Goal: Task Accomplishment & Management: Manage account settings

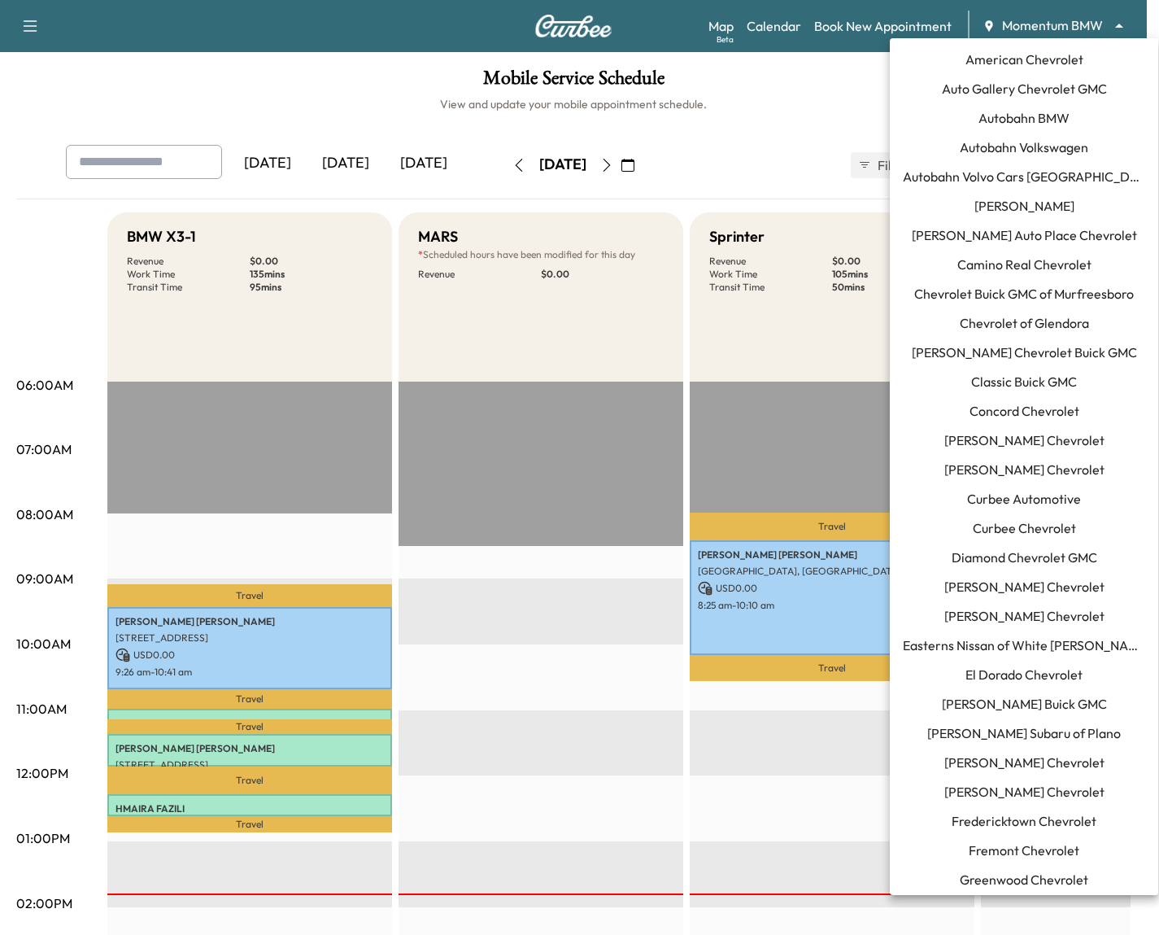
click at [1106, 20] on body "Support Log Out Map Beta Calendar Book New Appointment Momentum BMW ******** ​ …" at bounding box center [579, 467] width 1159 height 935
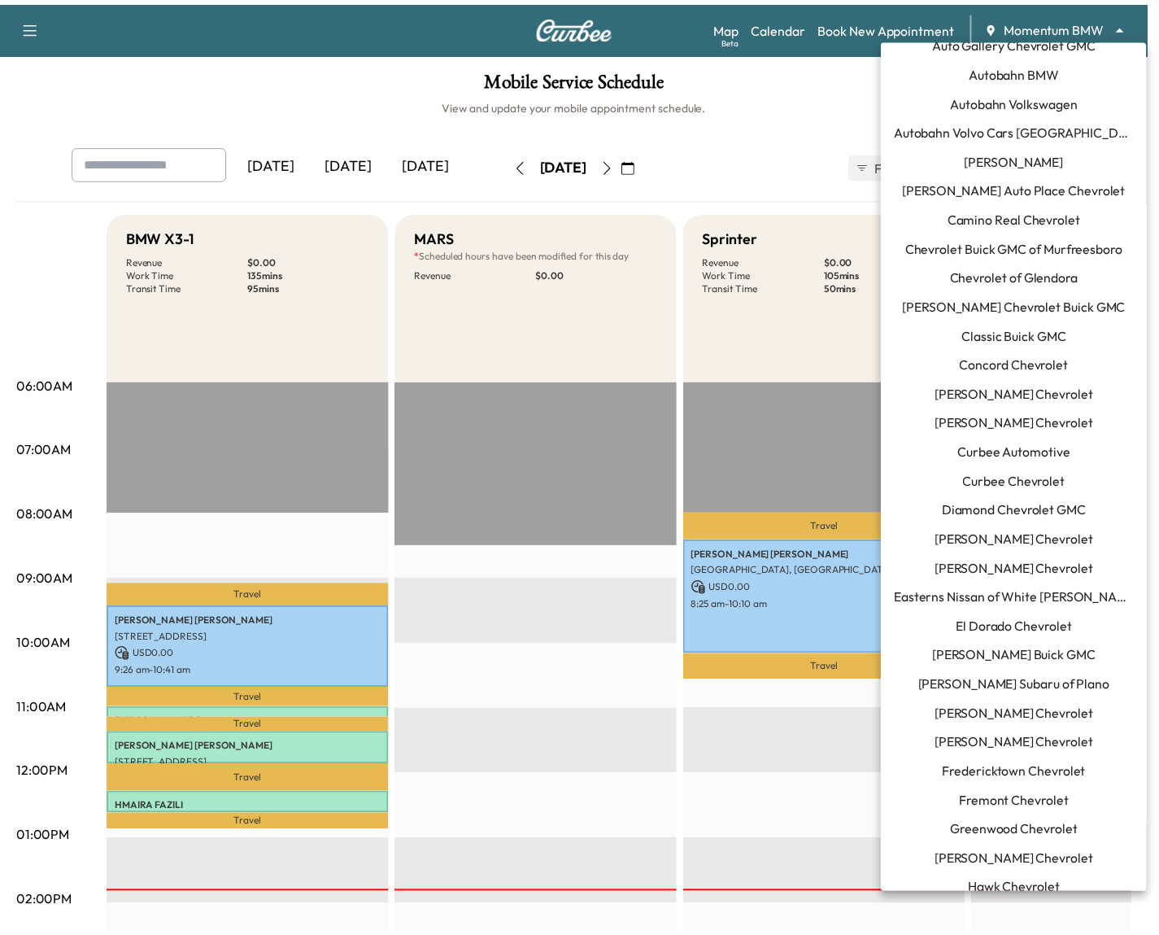
scroll to position [33, 0]
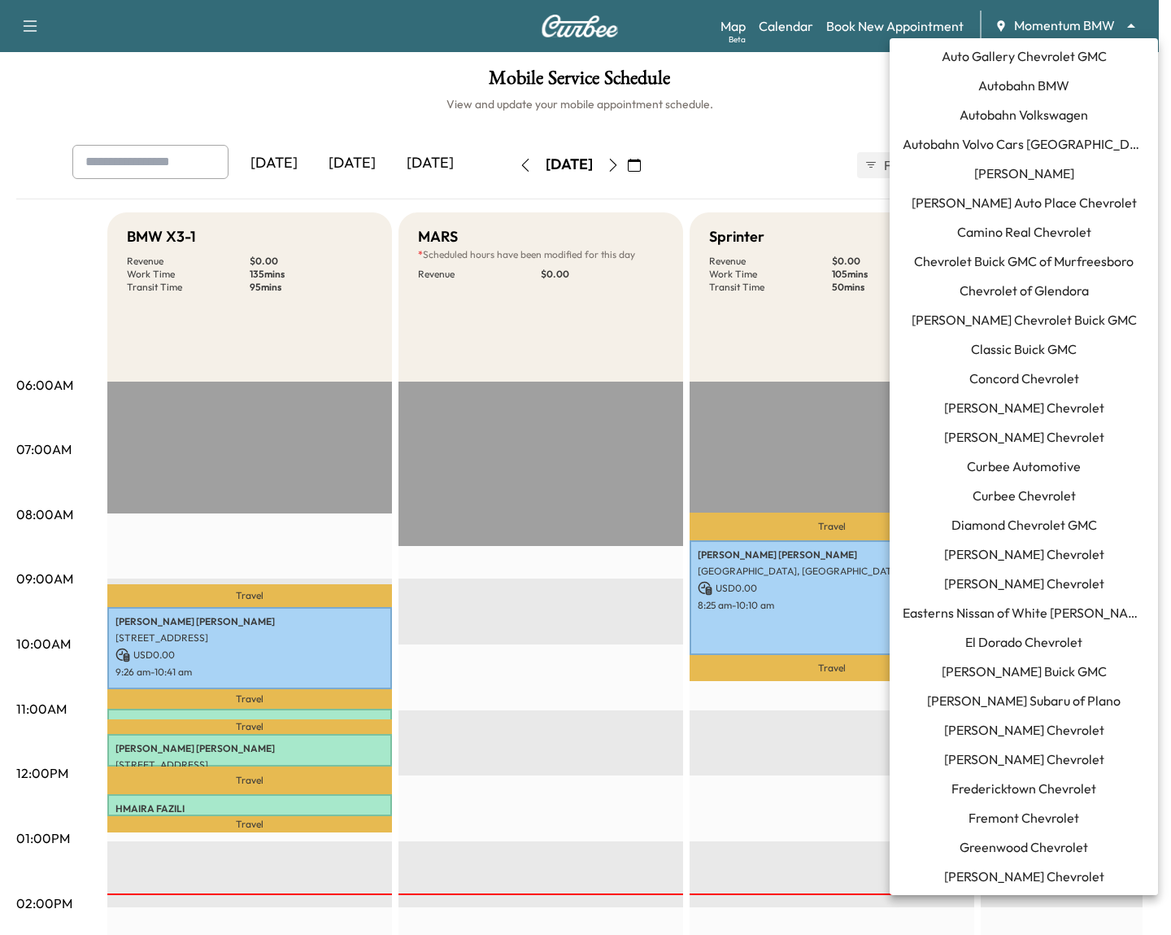
click at [1033, 496] on span "Curbee Chevrolet" at bounding box center [1024, 496] width 103 height 20
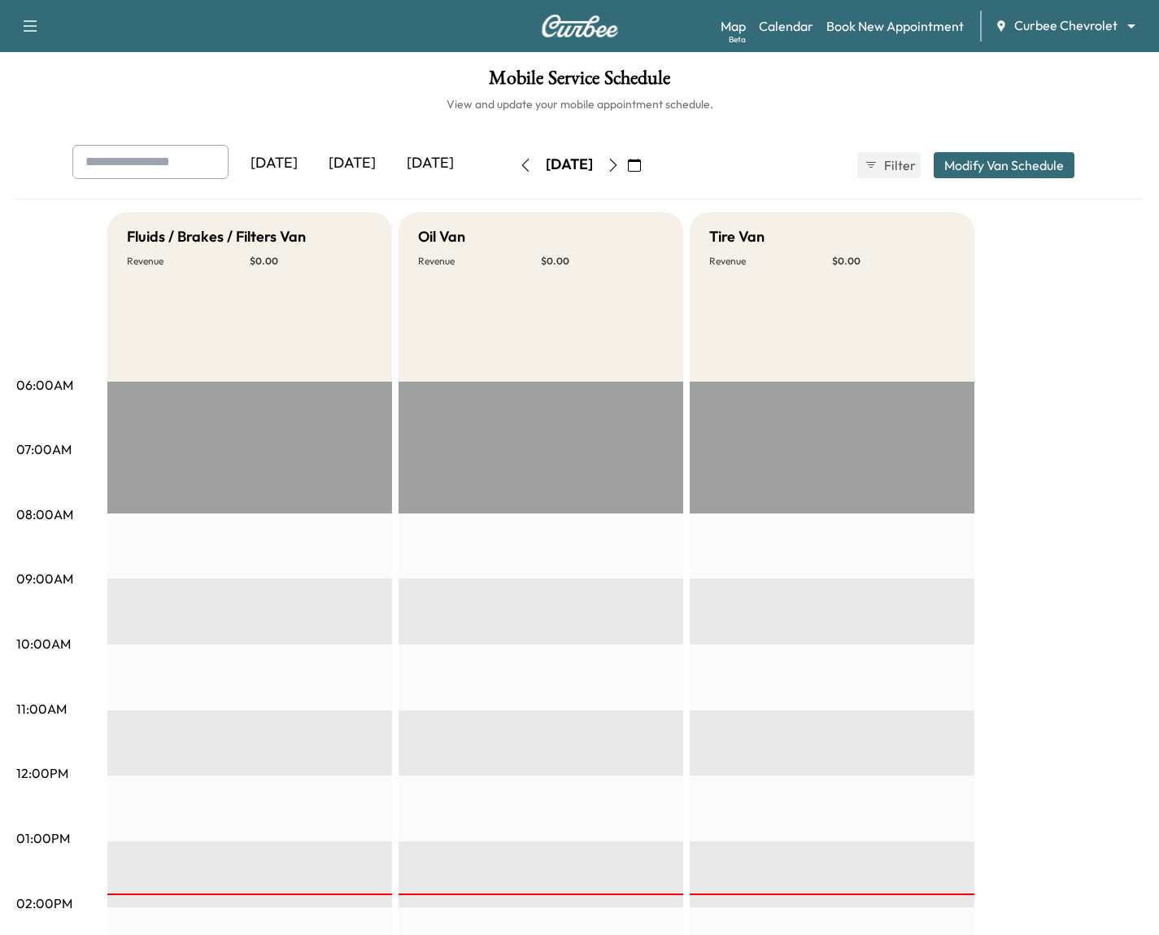
click at [965, 155] on button "Modify Van Schedule" at bounding box center [1004, 165] width 141 height 26
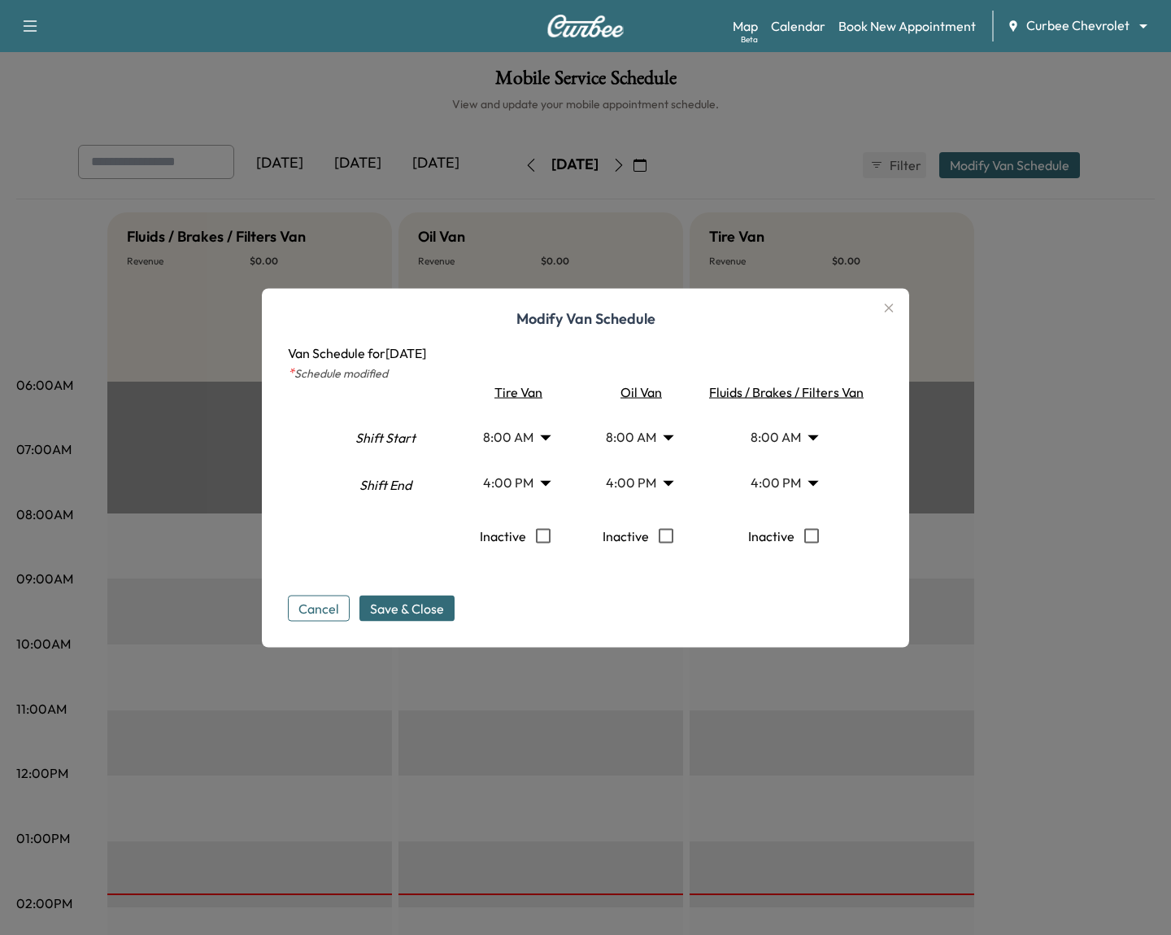
click at [553, 488] on body "Support Log Out Map Beta Calendar Book New Appointment Curbee Chevrolet *******…" at bounding box center [585, 467] width 1171 height 935
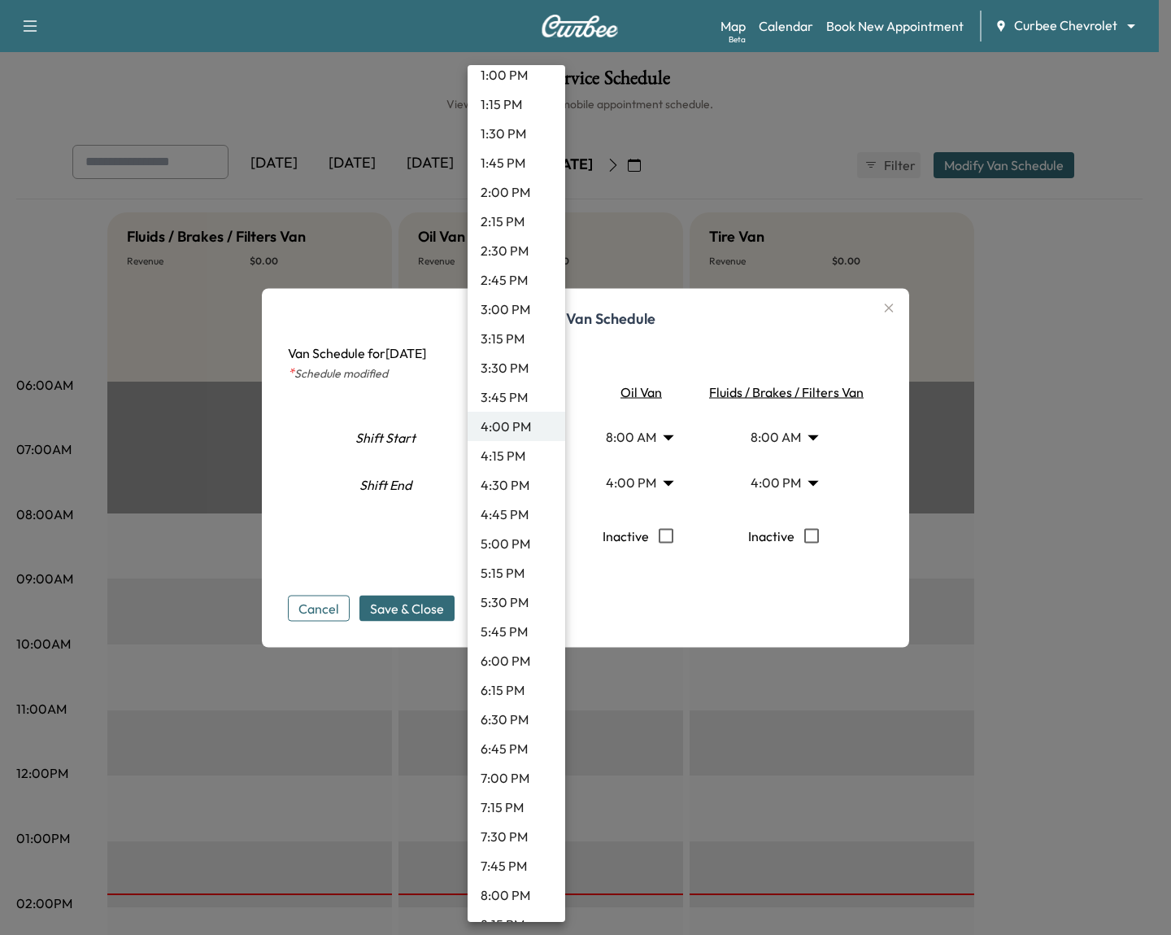
scroll to position [1671, 0]
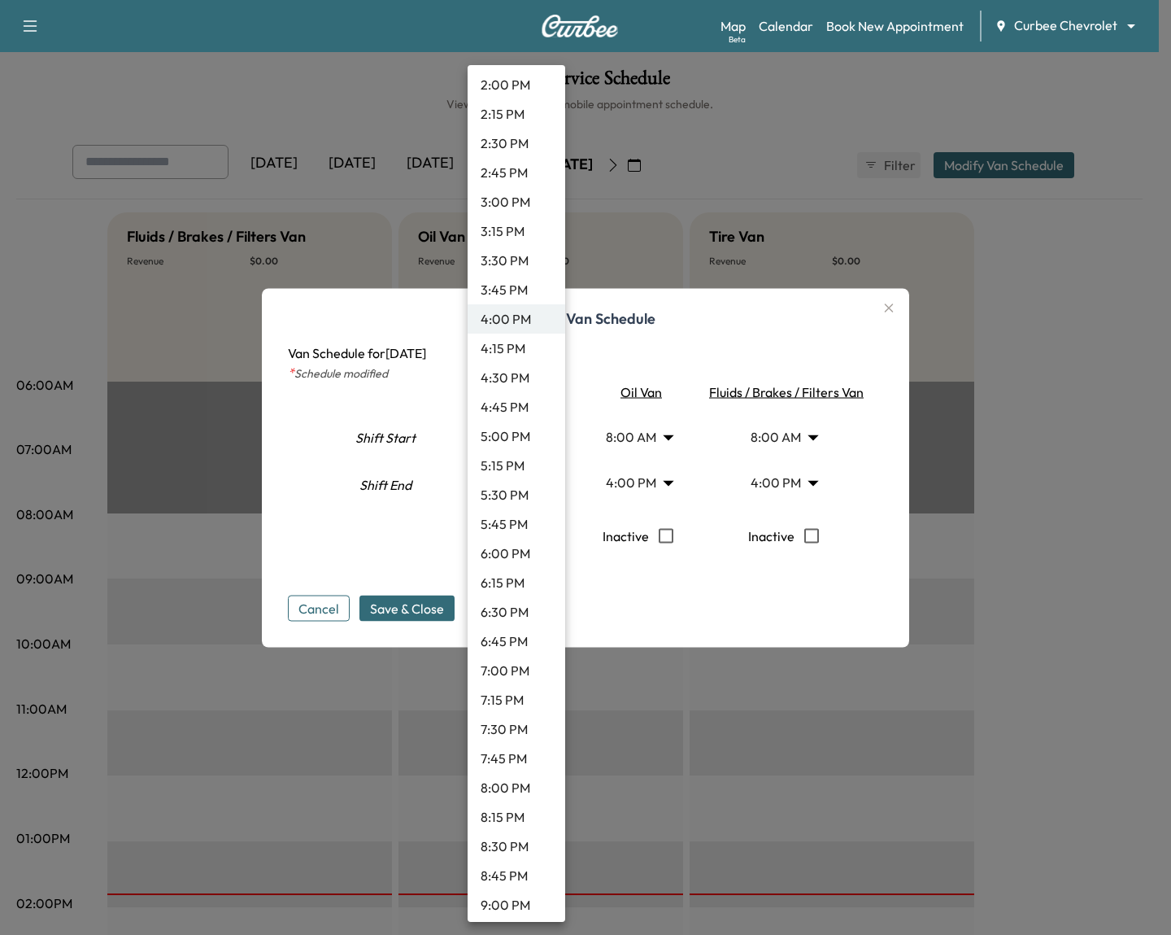
click at [503, 780] on li "8:00 PM" at bounding box center [517, 787] width 98 height 29
type input "**"
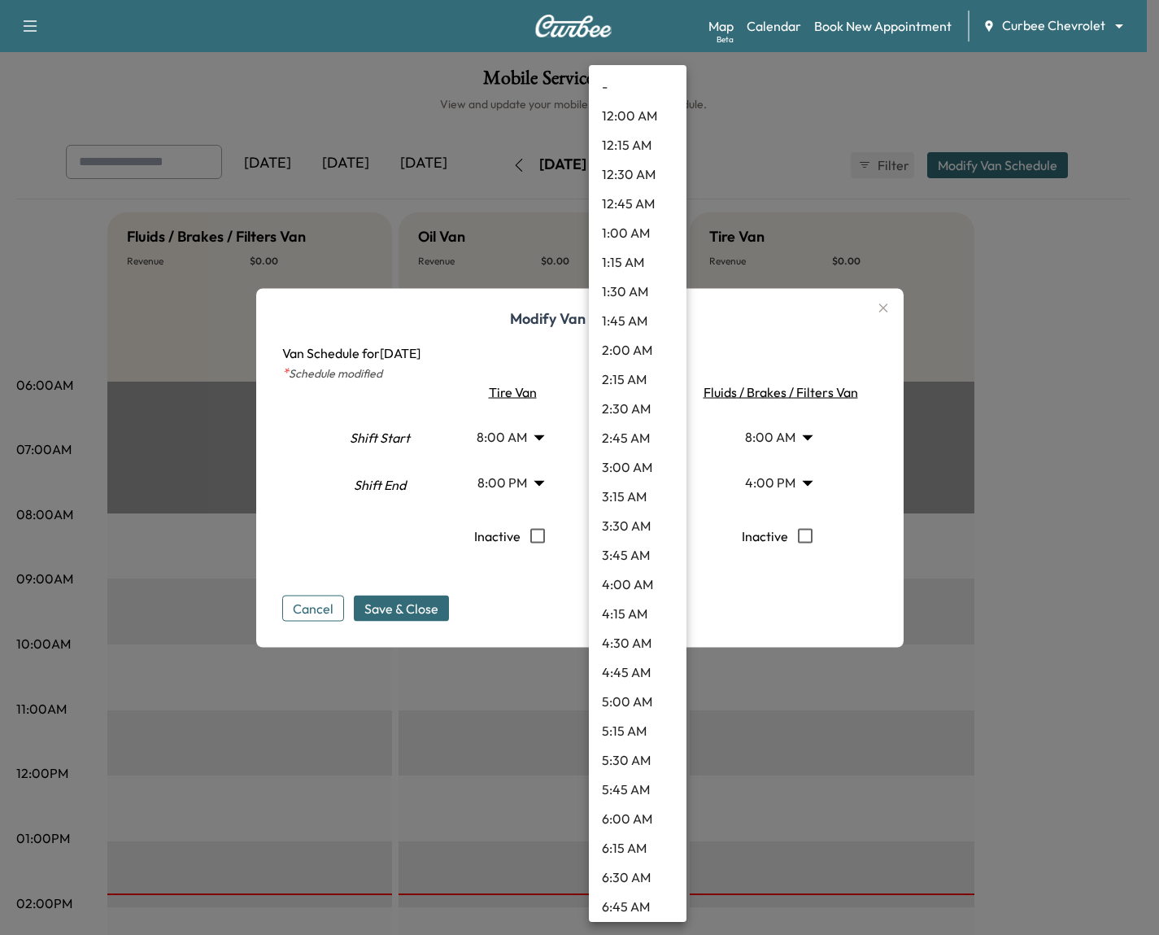
click at [670, 482] on body "Support Log Out Map Beta Calendar Book New Appointment Curbee Chevrolet *******…" at bounding box center [579, 467] width 1159 height 935
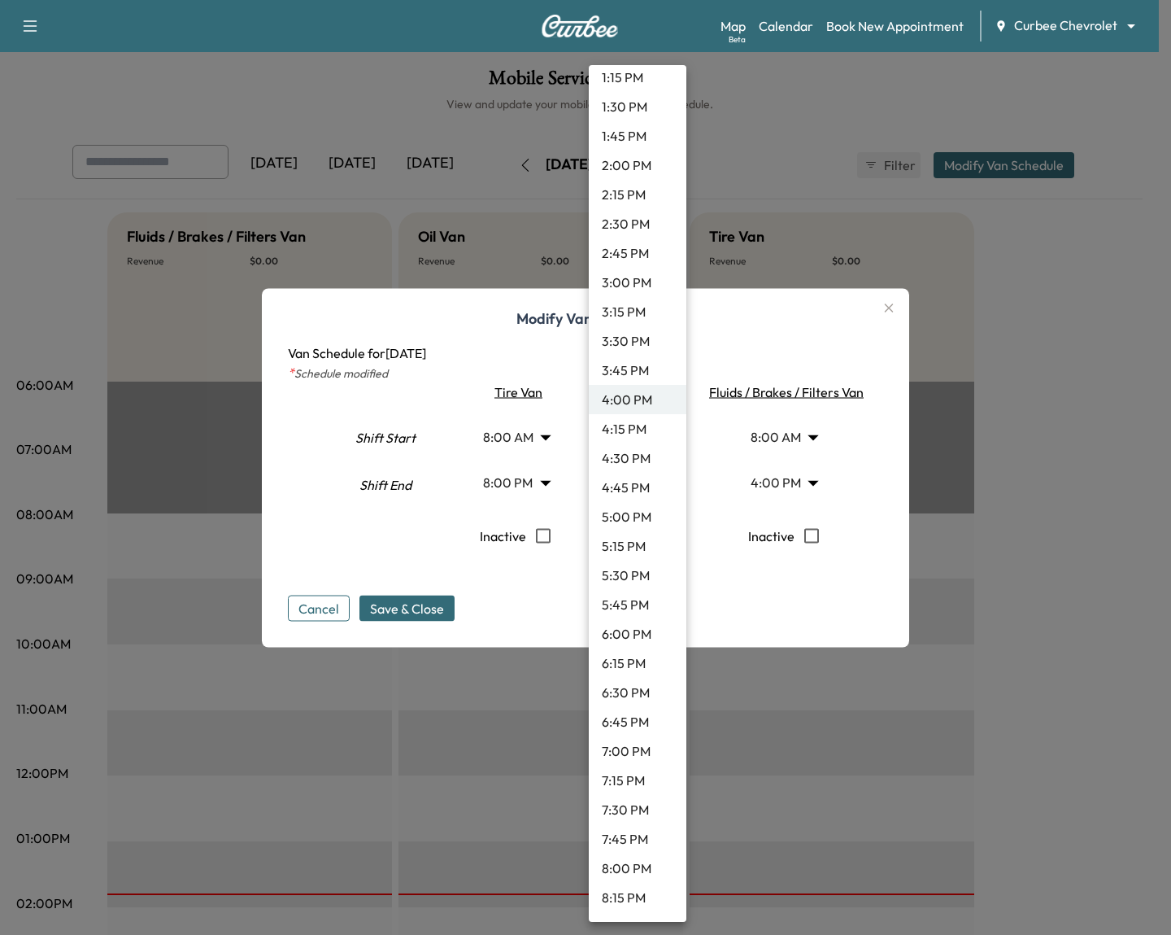
scroll to position [1664, 0]
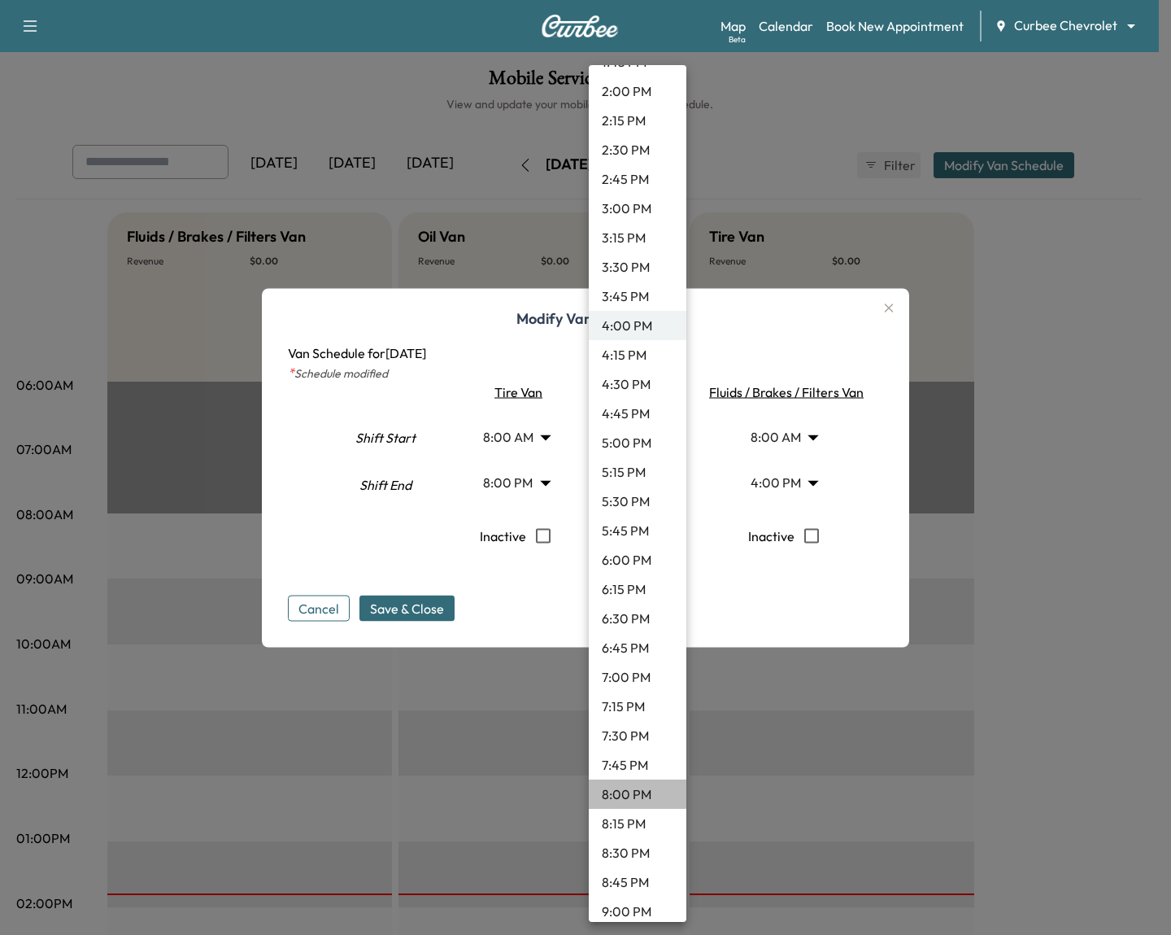
click at [637, 783] on li "8:00 PM" at bounding box center [638, 793] width 98 height 29
type input "**"
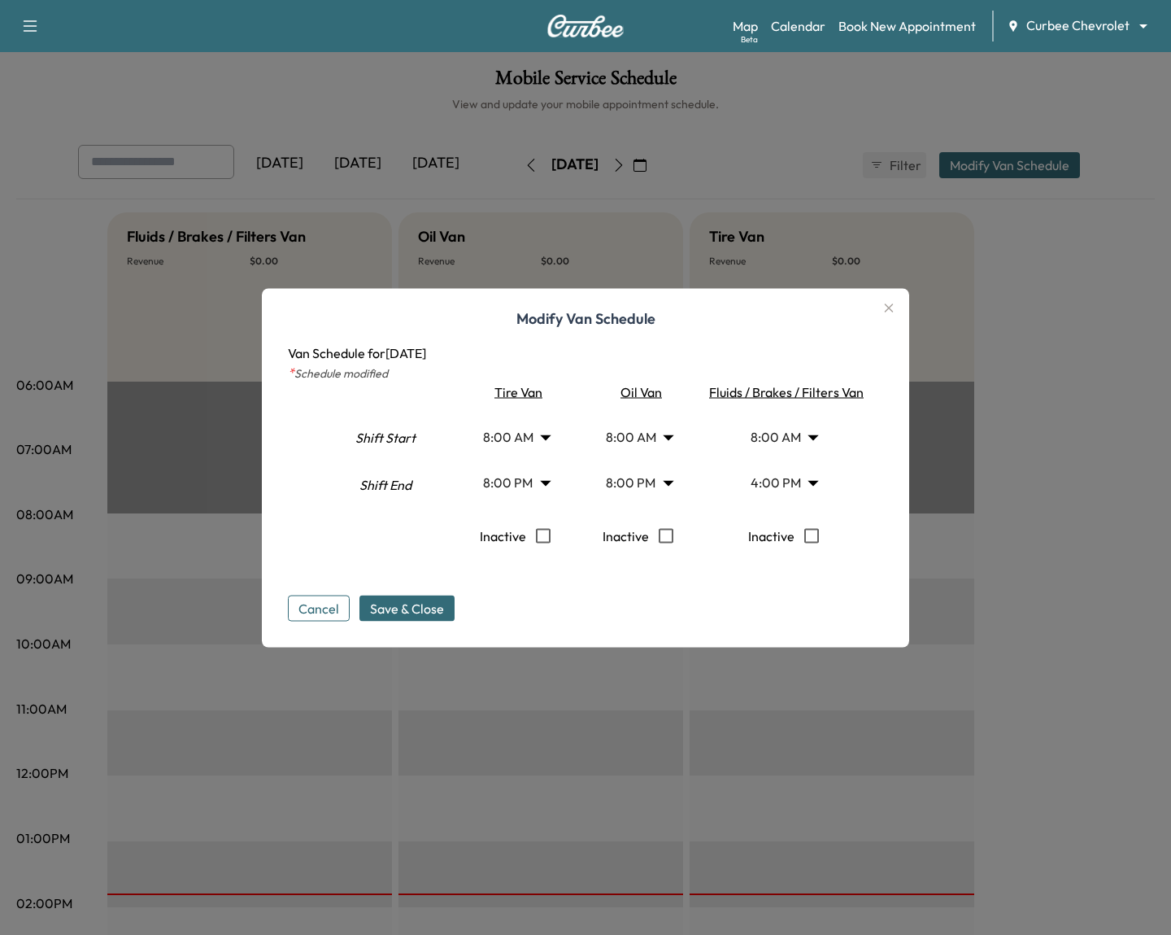
click at [818, 486] on body "Support Log Out Map Beta Calendar Book New Appointment Curbee Chevrolet *******…" at bounding box center [585, 467] width 1171 height 935
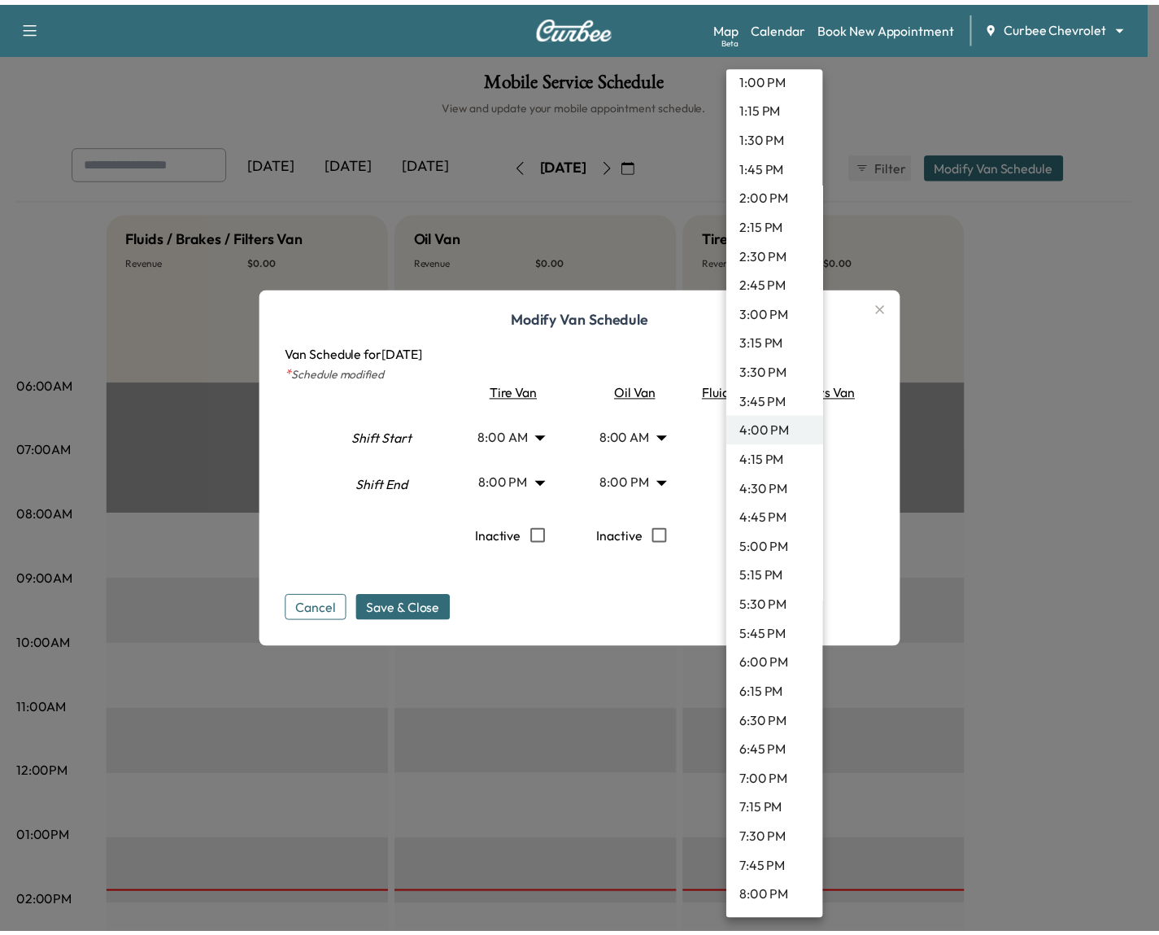
scroll to position [1764, 0]
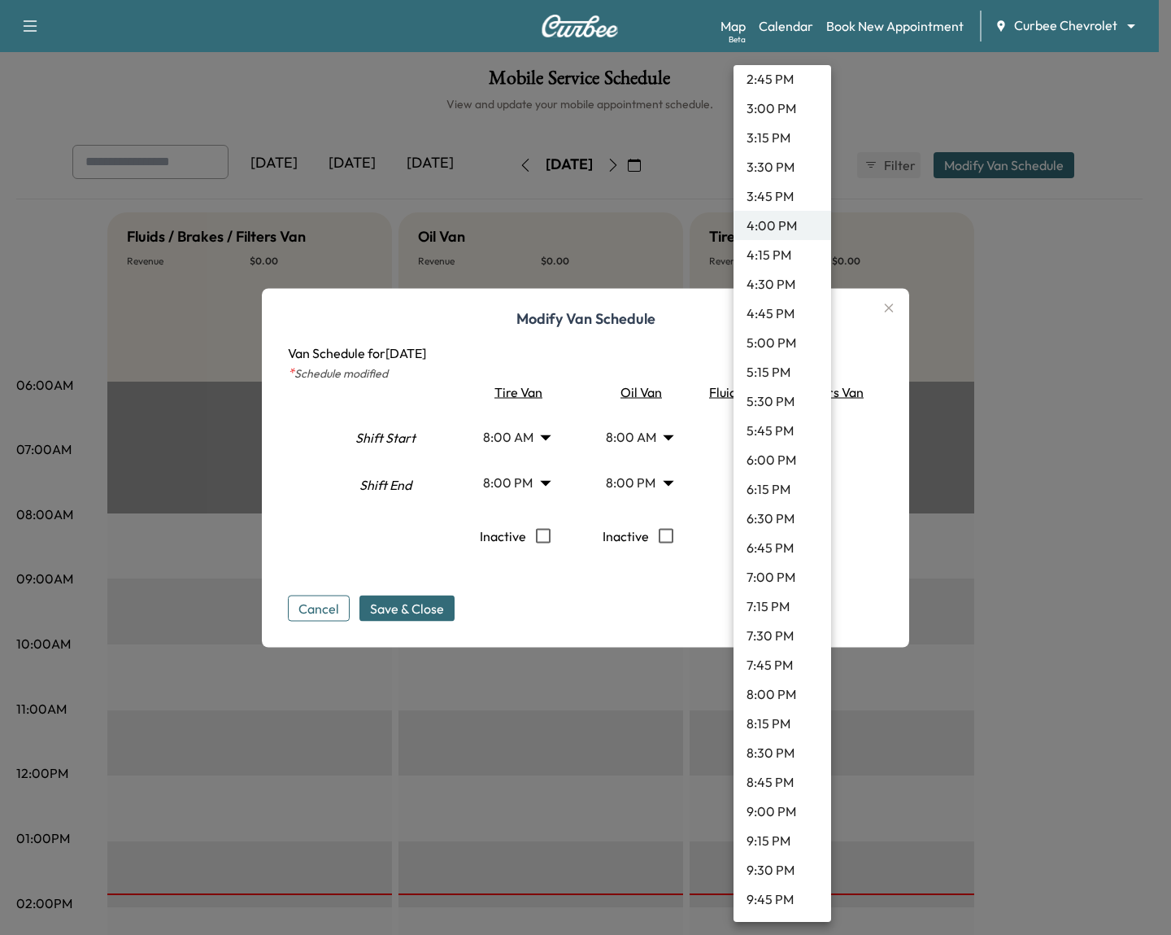
click at [781, 683] on li "8:00 PM" at bounding box center [783, 693] width 98 height 29
type input "**"
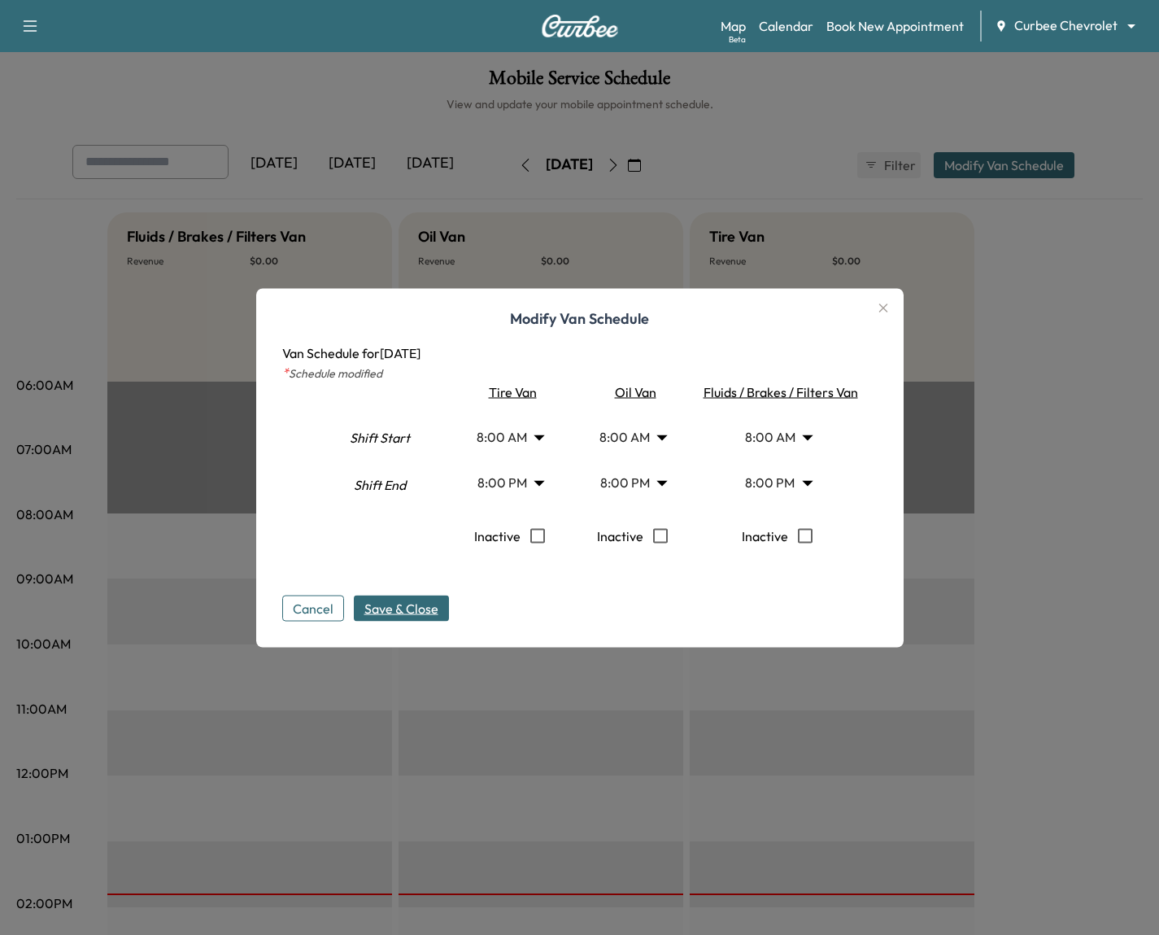
click at [422, 610] on span "Save & Close" at bounding box center [401, 608] width 74 height 20
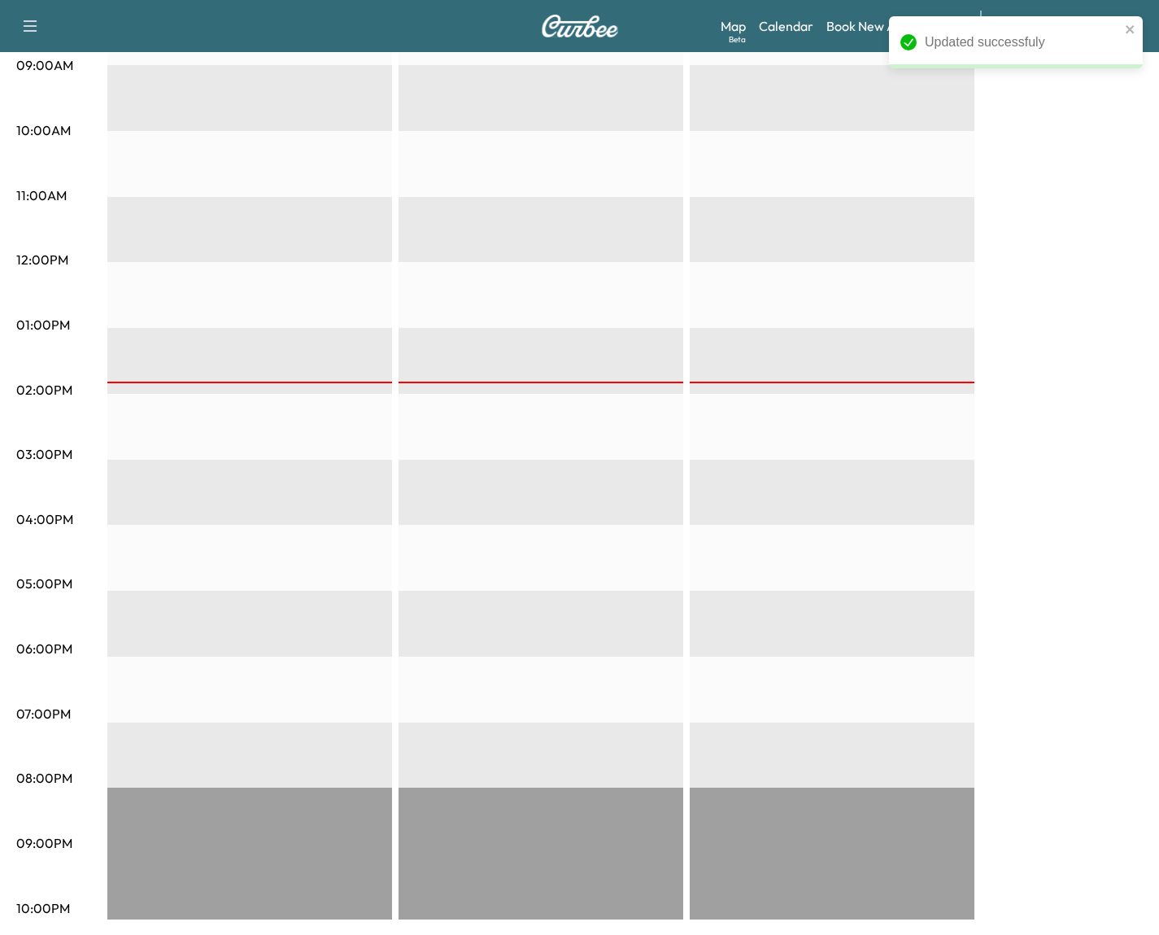
scroll to position [0, 0]
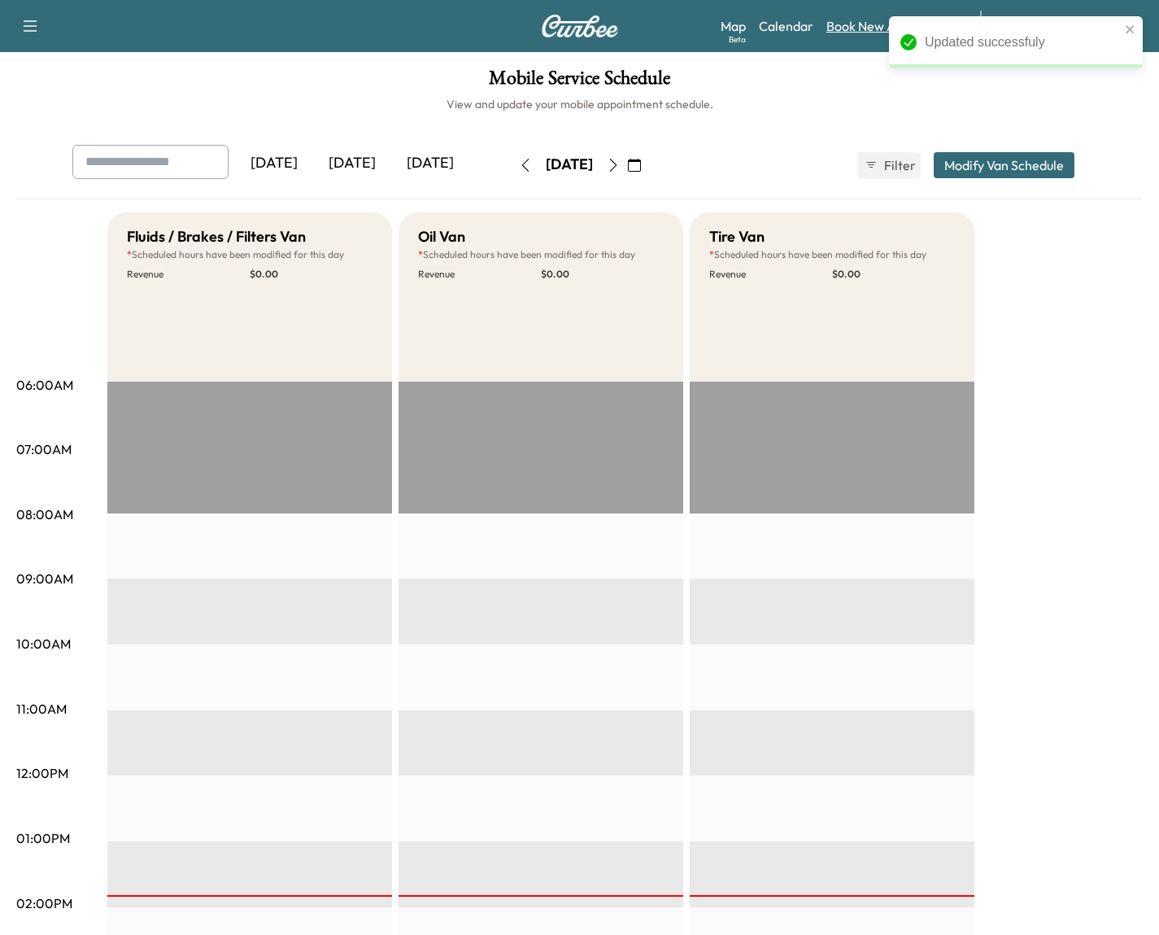
click at [842, 24] on link "Book New Appointment" at bounding box center [895, 26] width 137 height 20
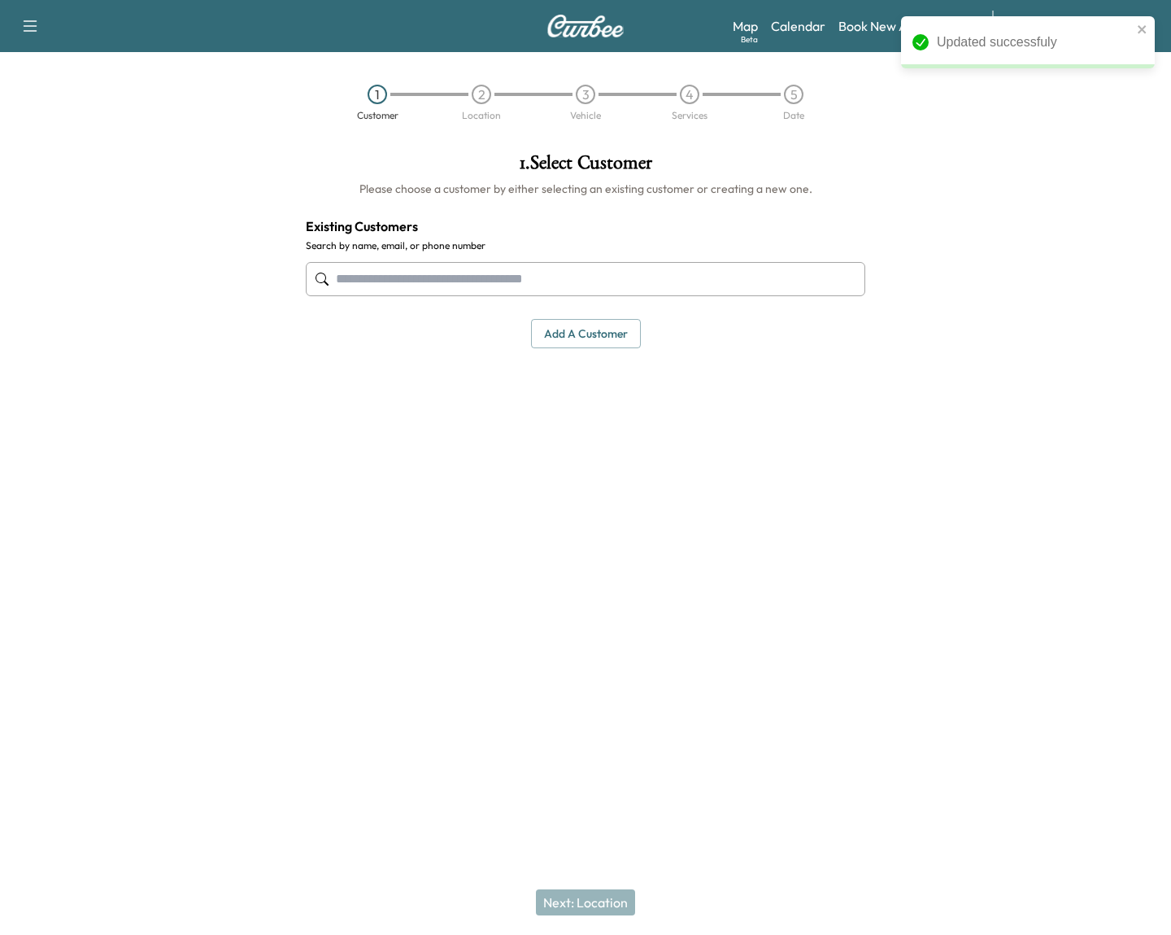
click at [601, 290] on input "text" at bounding box center [586, 279] width 560 height 34
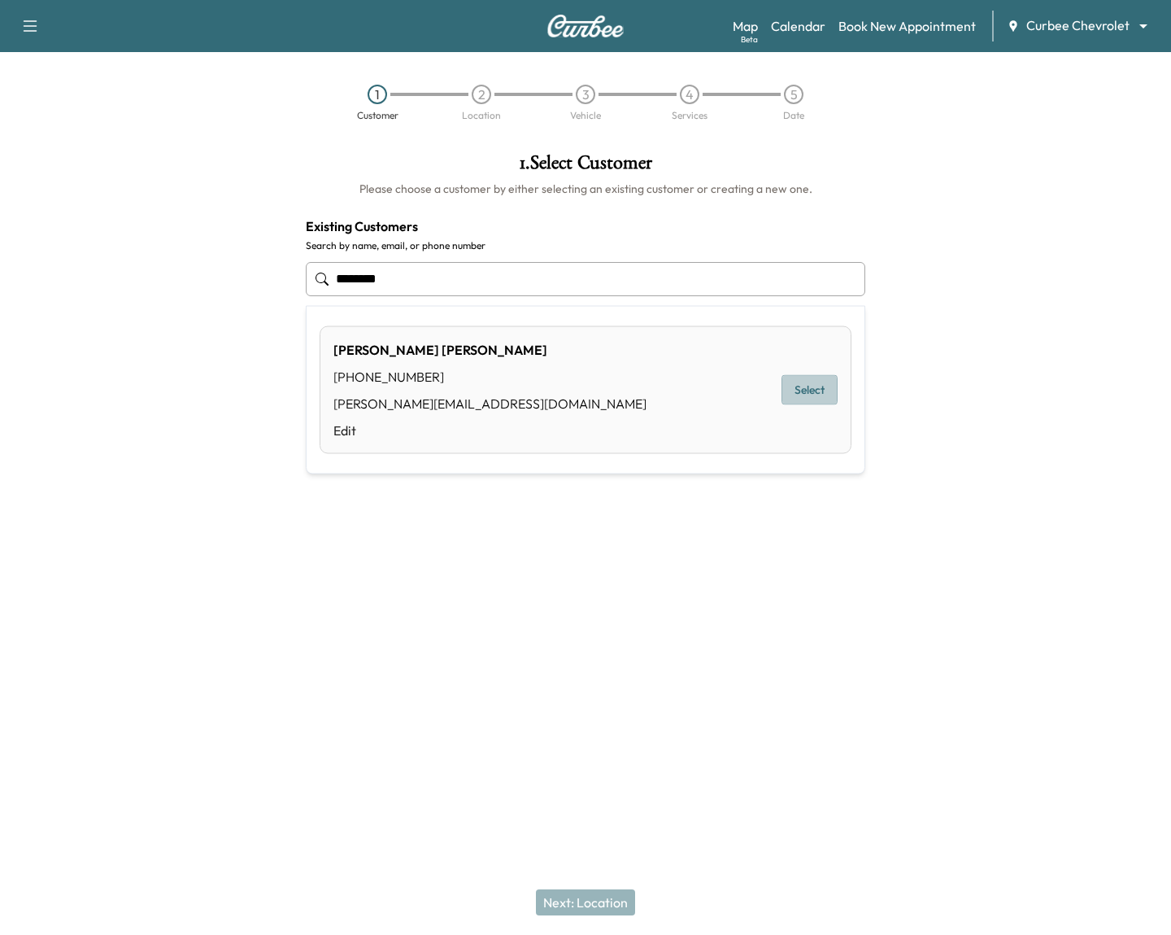
click at [802, 399] on button "Select" at bounding box center [810, 390] width 56 height 30
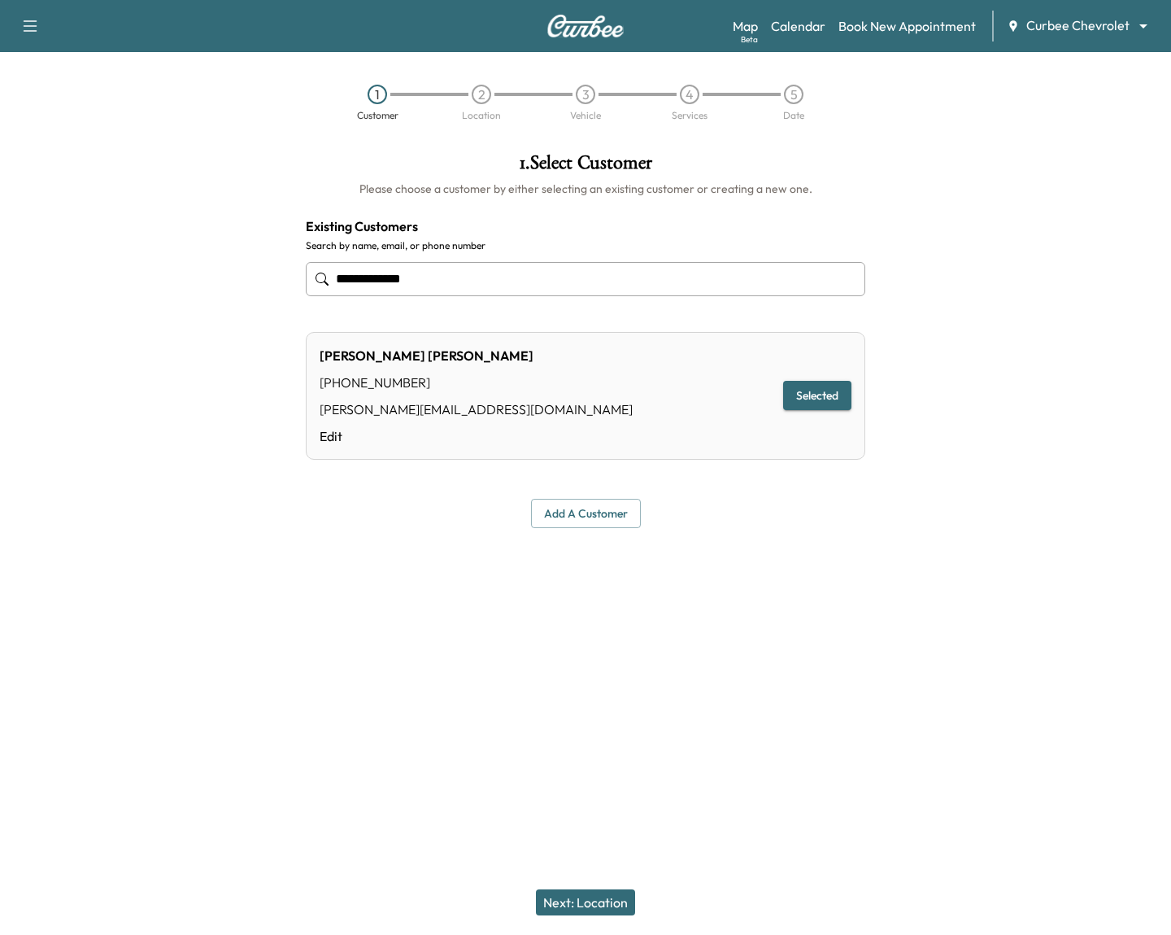
type input "**********"
click at [568, 894] on button "Next: Location" at bounding box center [585, 902] width 99 height 26
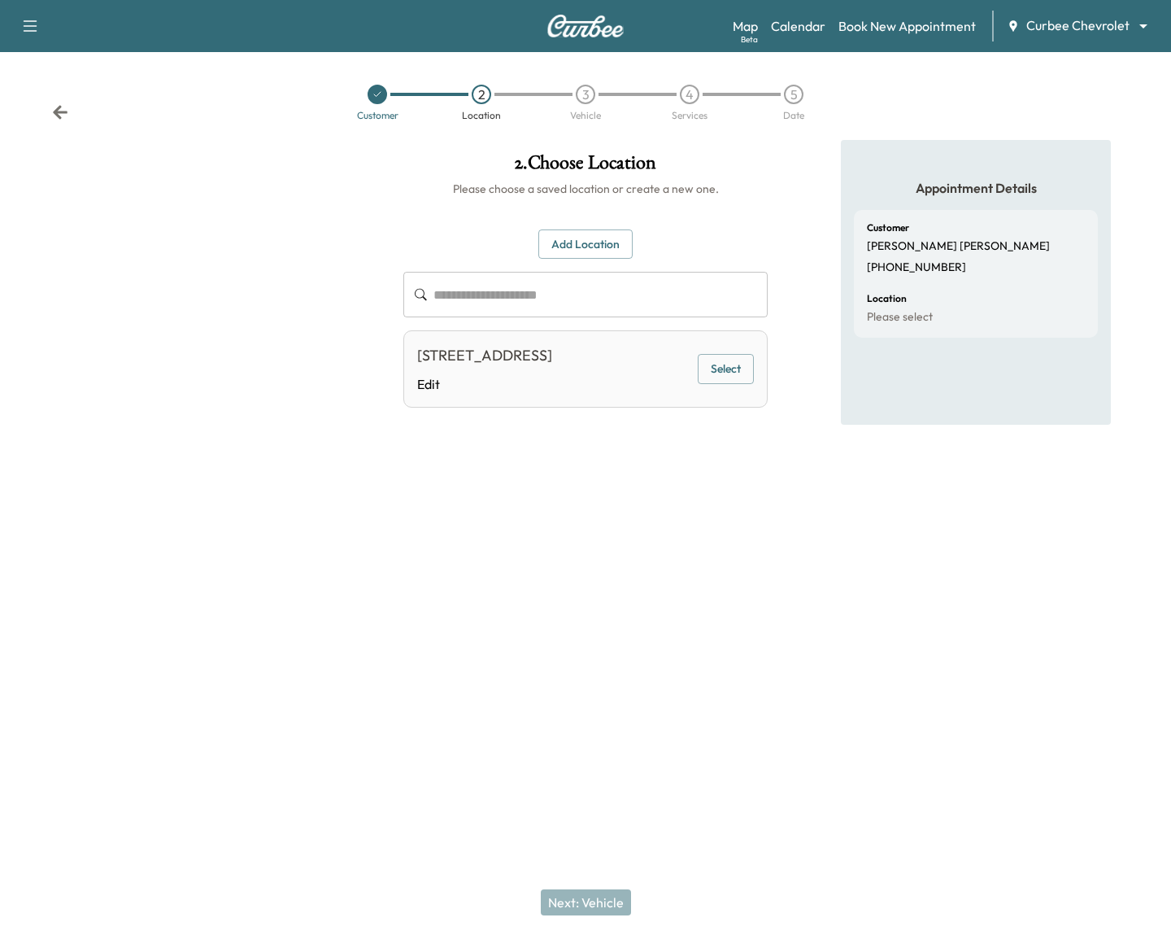
click at [701, 397] on div "[STREET_ADDRESS][PERSON_NAME] Edit Select" at bounding box center [585, 368] width 364 height 77
click at [723, 374] on button "Select" at bounding box center [726, 369] width 56 height 30
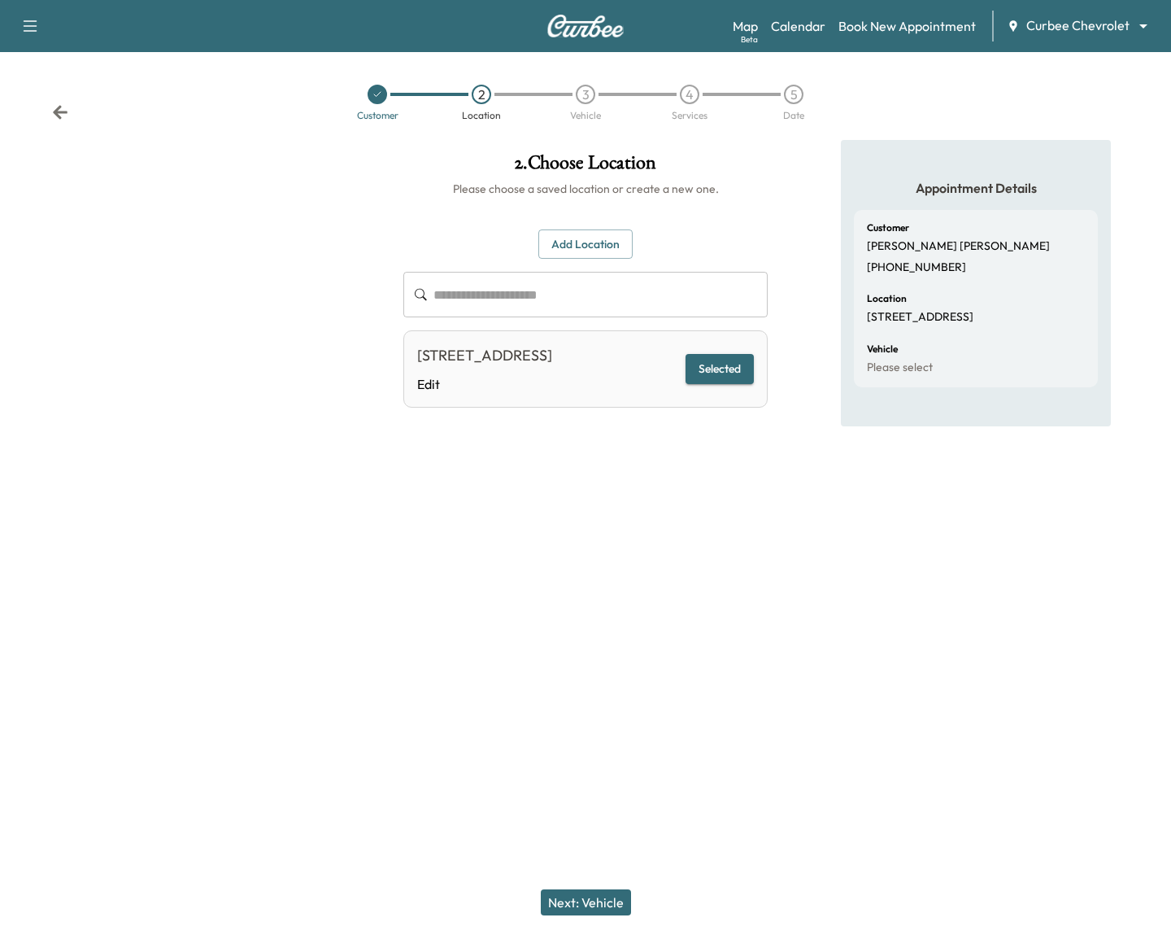
click at [597, 920] on div "Next: Vehicle" at bounding box center [585, 902] width 1171 height 65
click at [596, 913] on button "Next: Vehicle" at bounding box center [586, 902] width 90 height 26
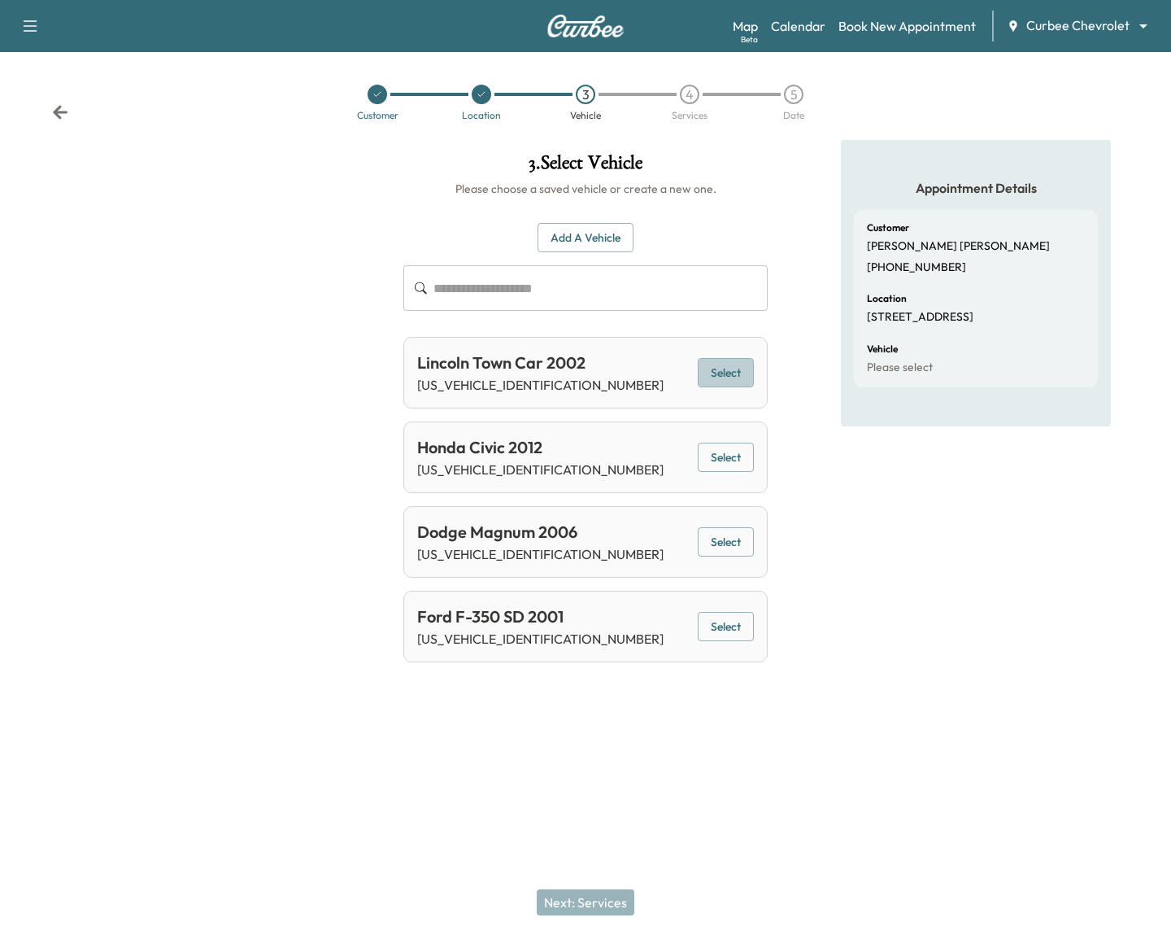
click at [716, 380] on button "Select" at bounding box center [726, 373] width 56 height 30
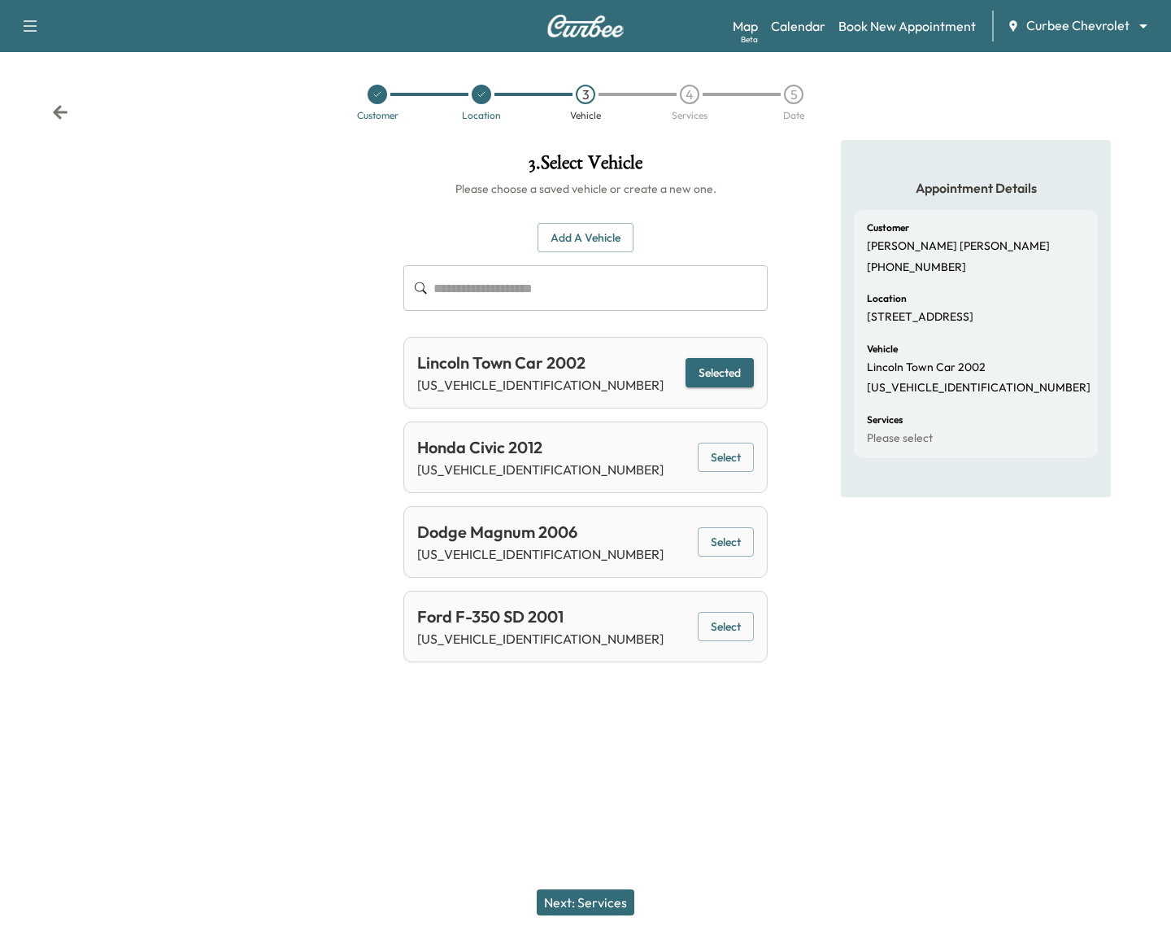
click at [604, 918] on div "Next: Services" at bounding box center [585, 902] width 1171 height 65
click at [605, 911] on button "Next: Services" at bounding box center [586, 902] width 98 height 26
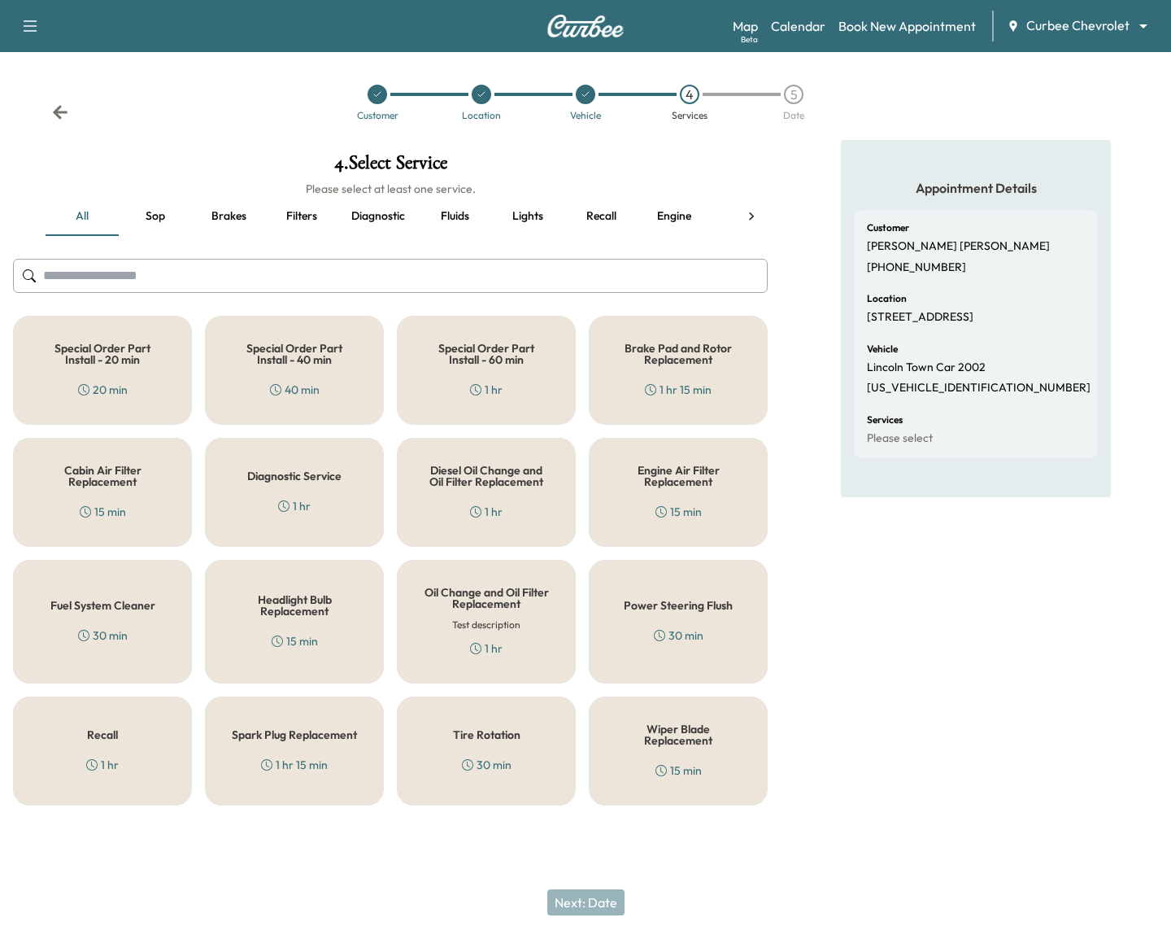
click at [320, 482] on h5 "Diagnostic Service" at bounding box center [294, 475] width 94 height 11
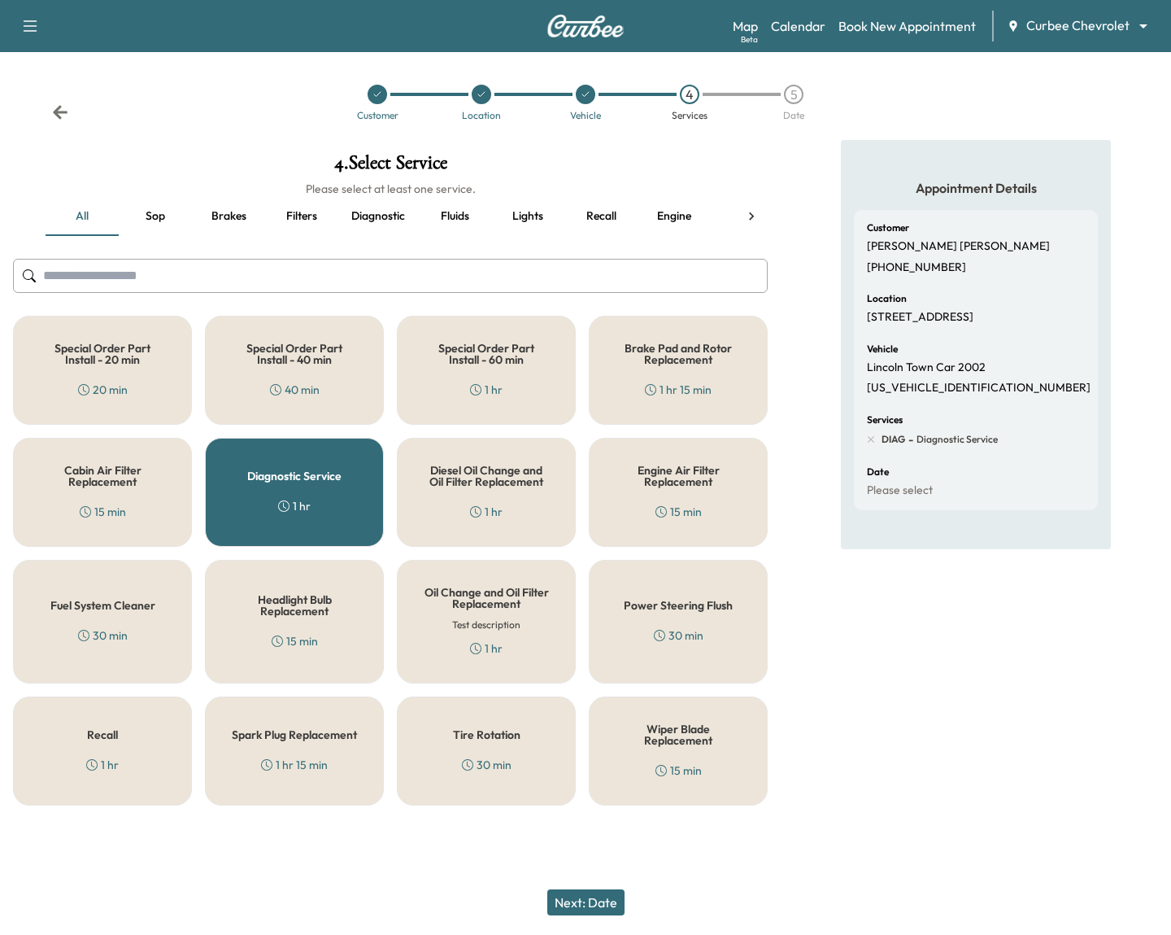
click at [591, 914] on button "Next: Date" at bounding box center [585, 902] width 77 height 26
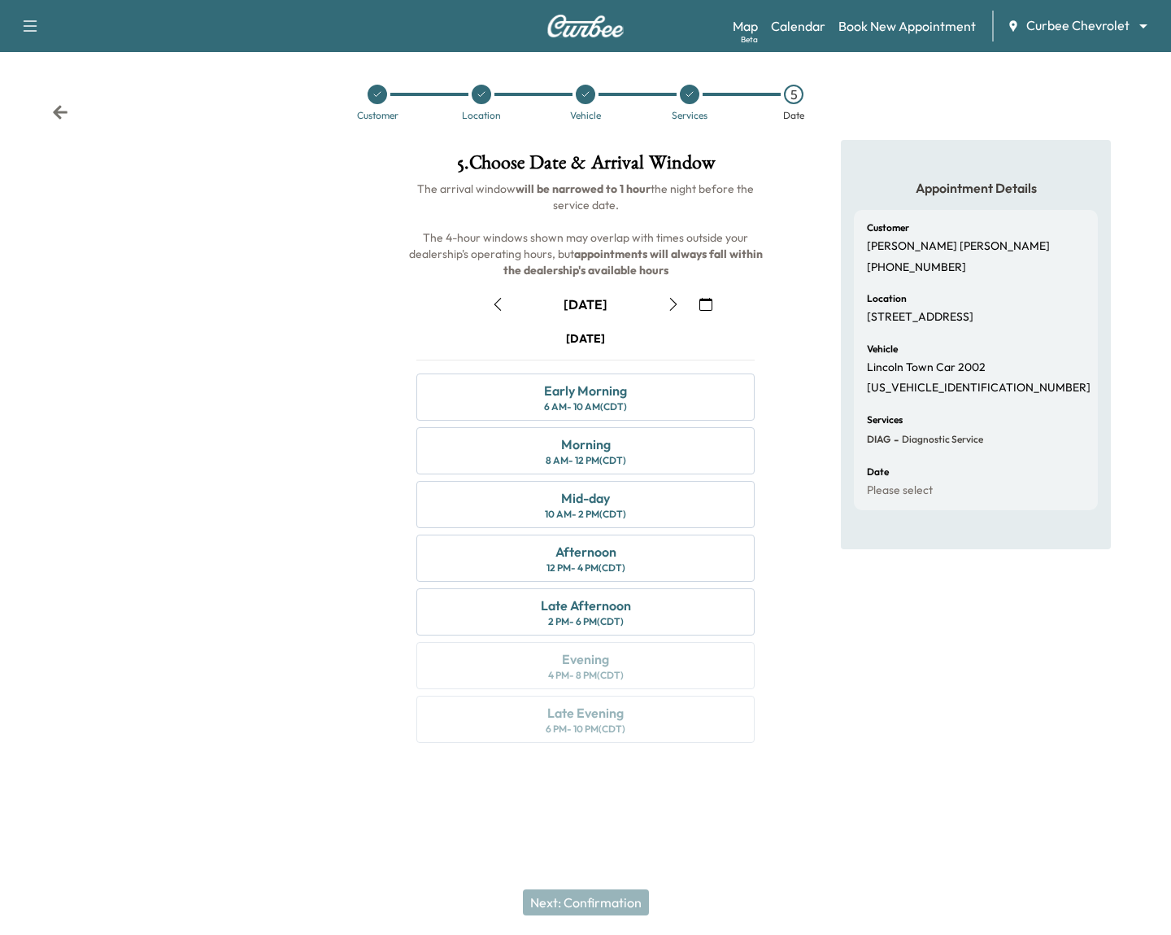
click at [501, 300] on icon "button" at bounding box center [497, 304] width 13 height 13
click at [588, 543] on div "Afternoon" at bounding box center [586, 552] width 61 height 20
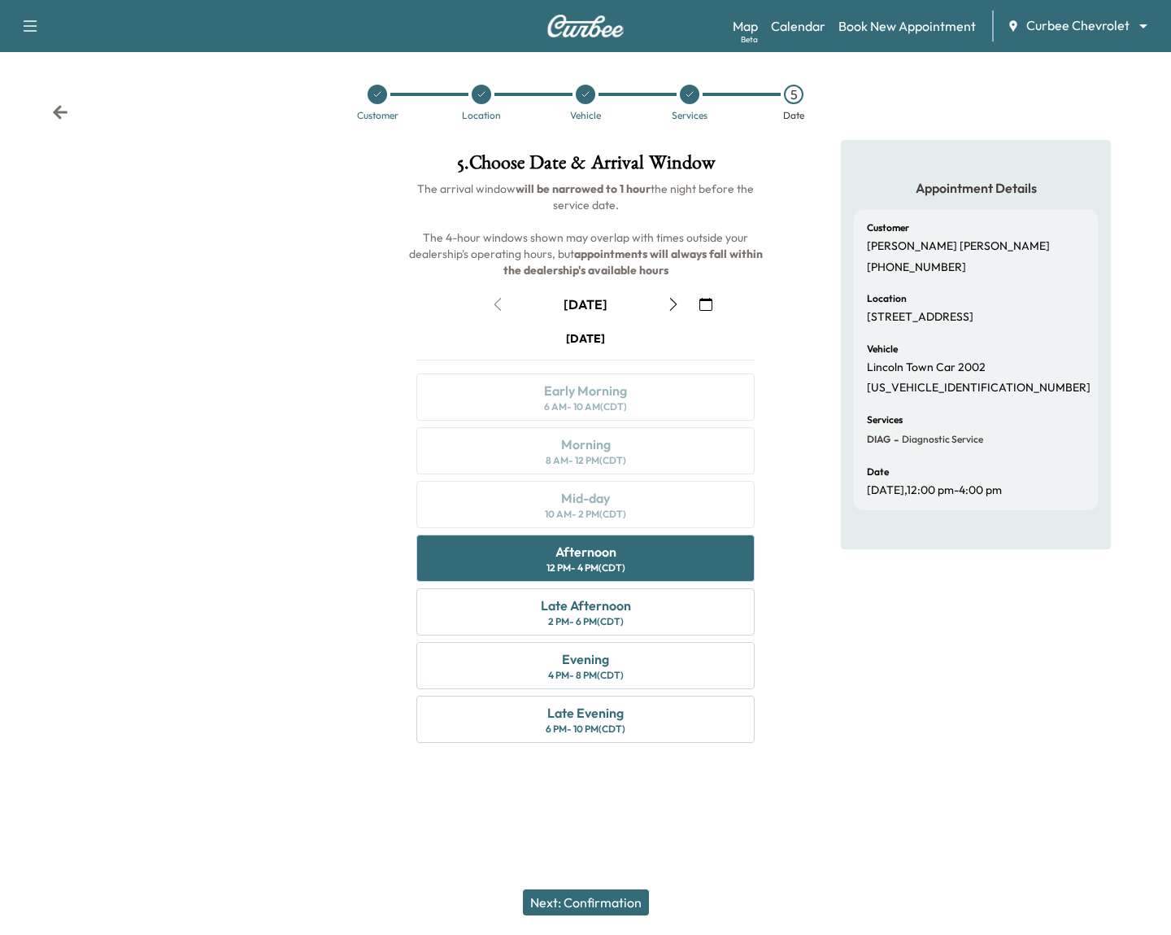
click at [591, 892] on button "Next: Confirmation" at bounding box center [586, 902] width 126 height 26
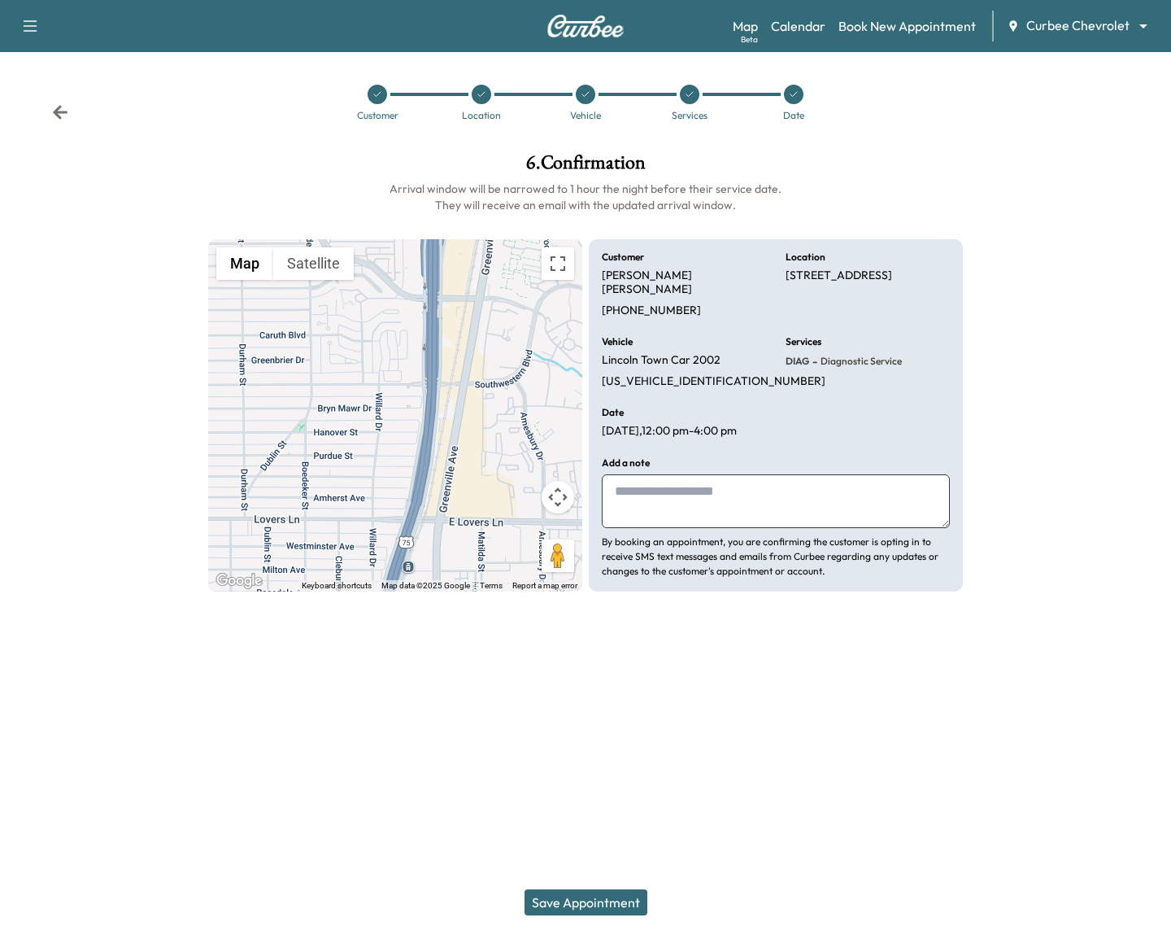
click at [607, 905] on button "Save Appointment" at bounding box center [586, 902] width 123 height 26
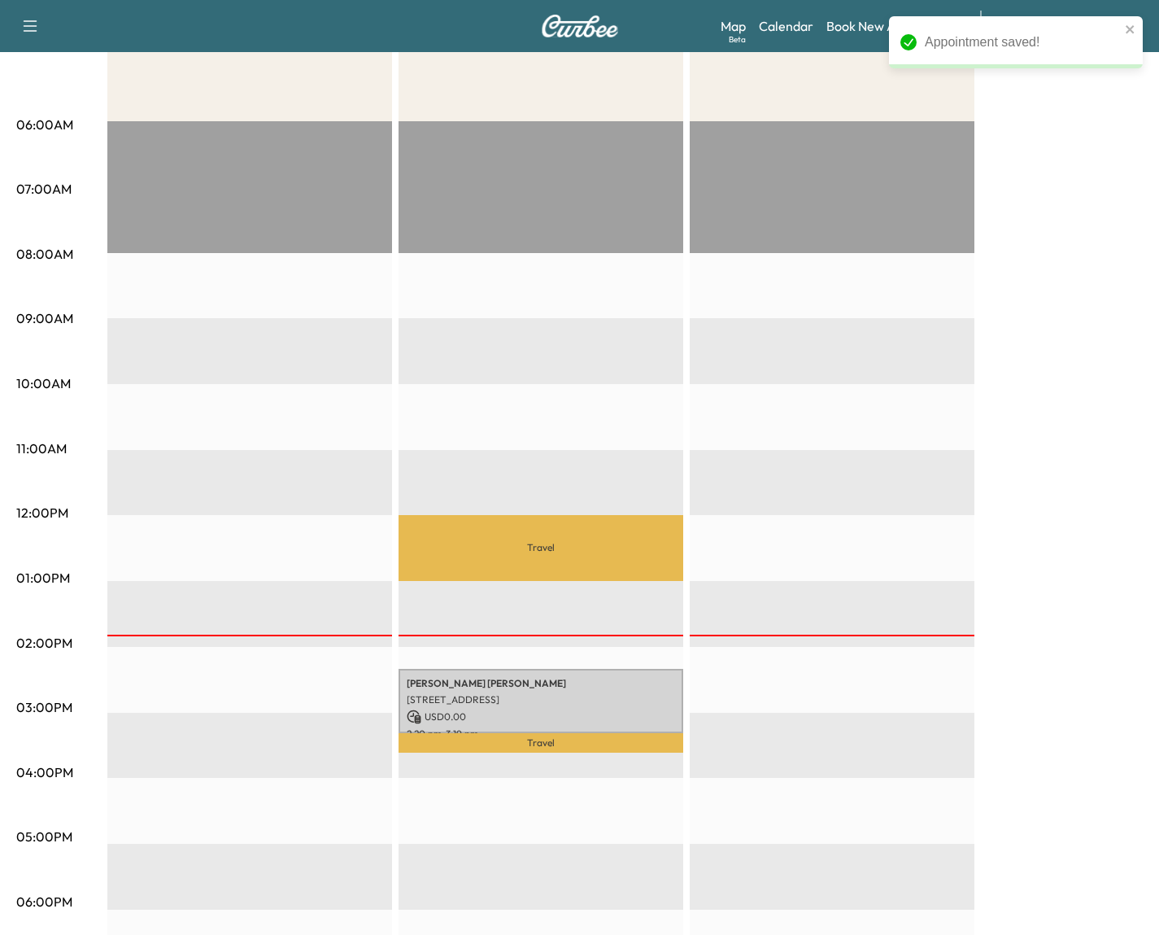
scroll to position [271, 0]
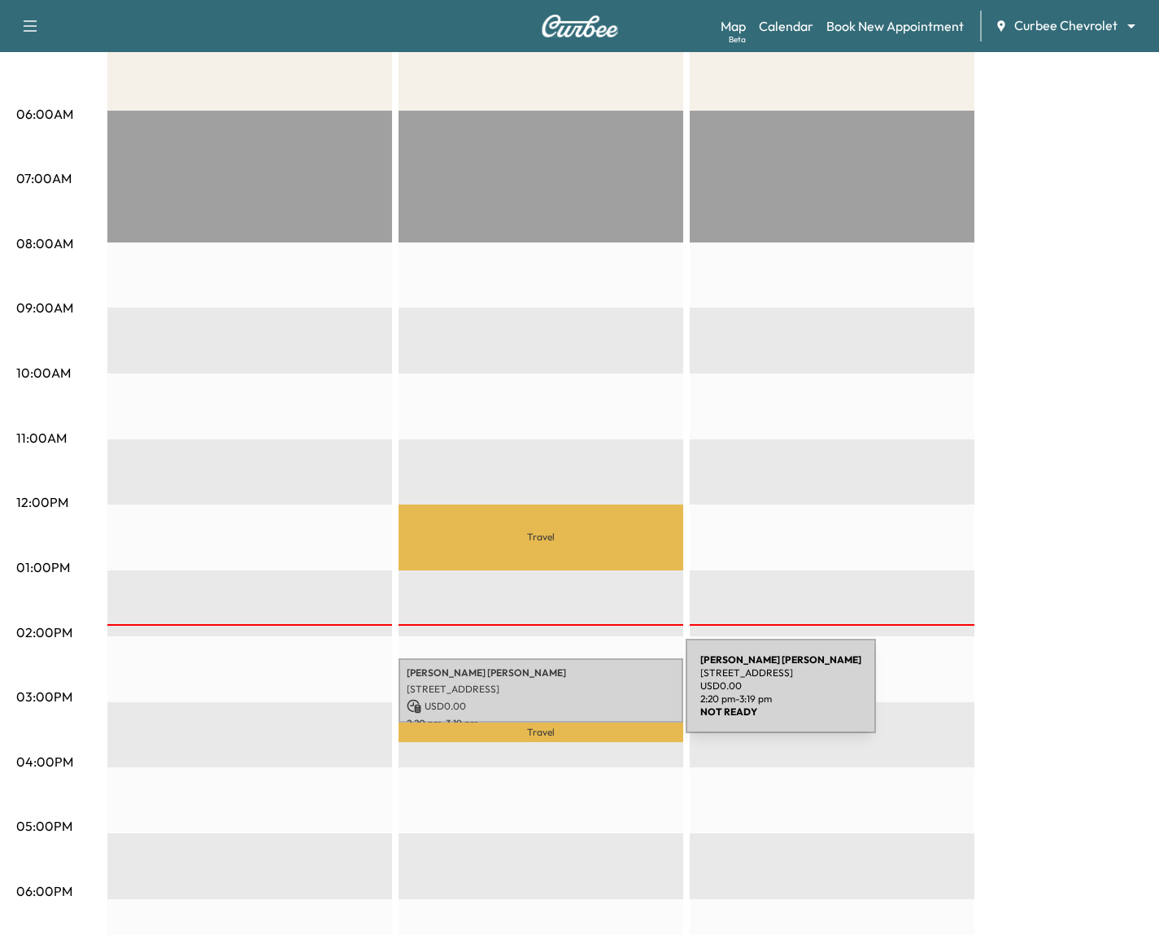
click at [564, 699] on p "USD 0.00" at bounding box center [541, 706] width 268 height 15
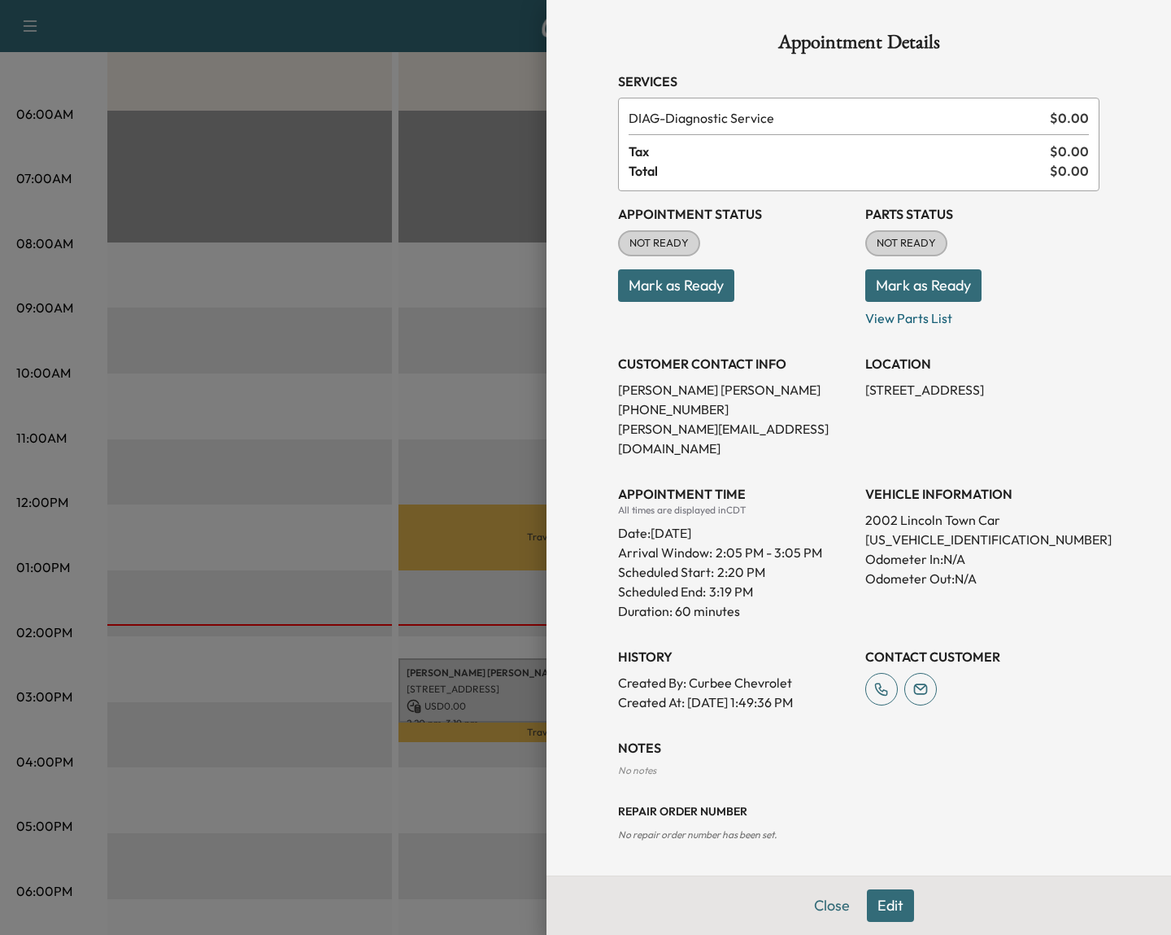
click at [680, 282] on button "Mark as Ready" at bounding box center [676, 285] width 116 height 33
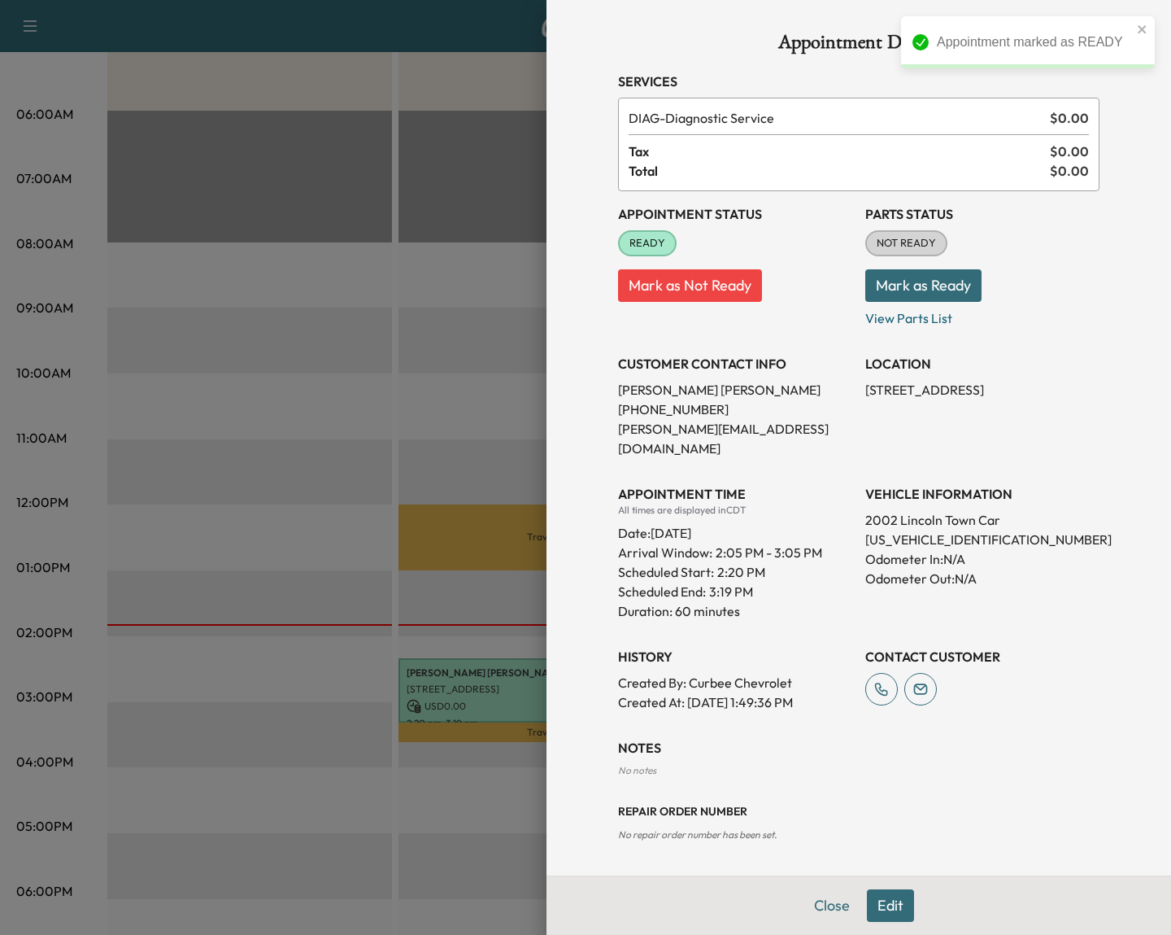
click at [413, 510] on div at bounding box center [585, 467] width 1171 height 935
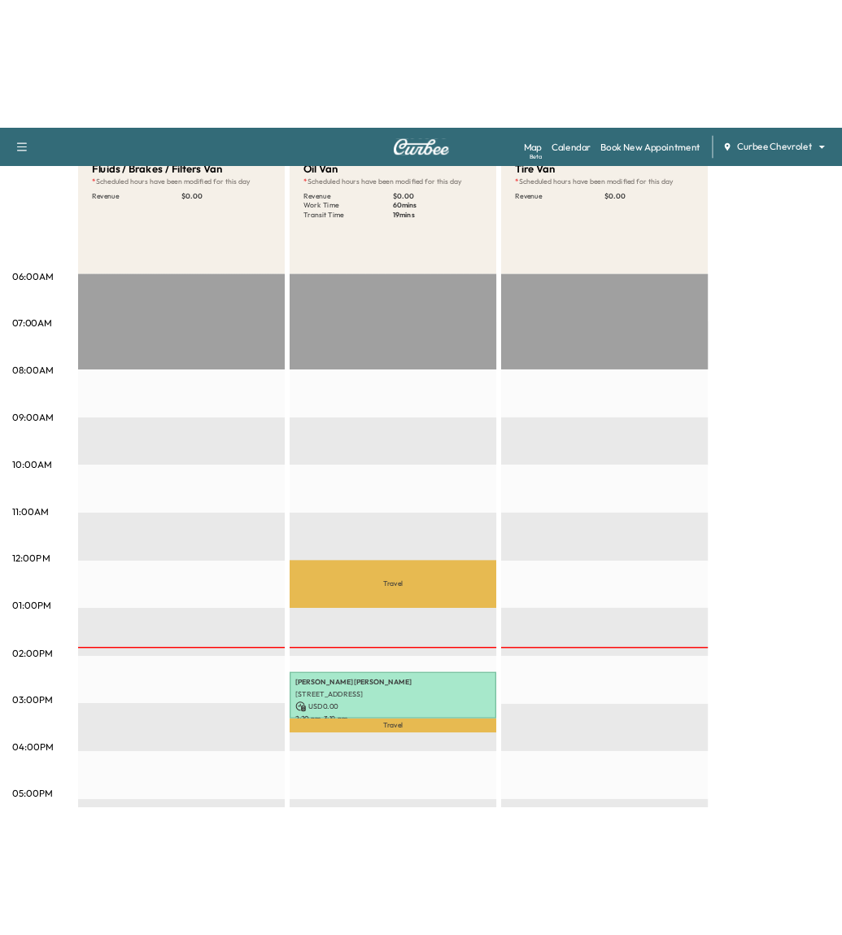
scroll to position [170, 0]
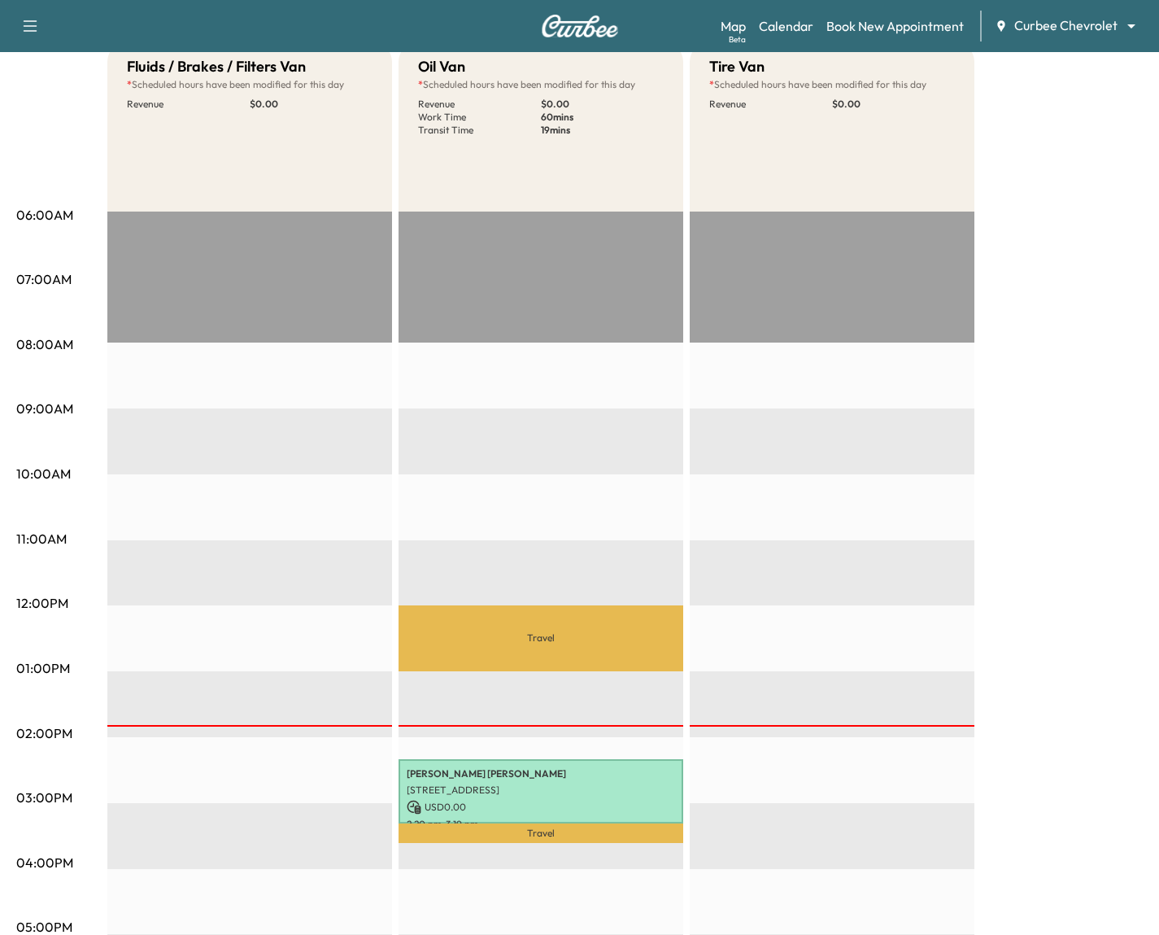
click at [490, 513] on div "Travel [PERSON_NAME] [STREET_ADDRESS][PERSON_NAME] USD 0.00 2:20 pm - 3:19 pm T…" at bounding box center [541, 737] width 285 height 1051
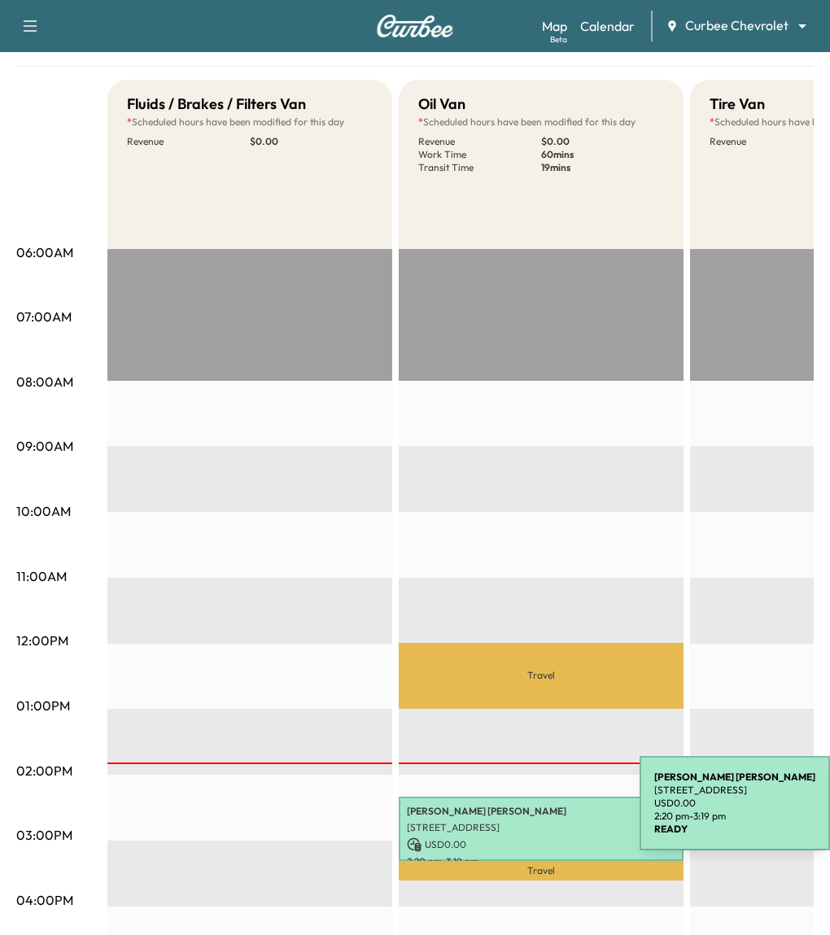
click at [519, 809] on p "[PERSON_NAME]" at bounding box center [541, 811] width 268 height 13
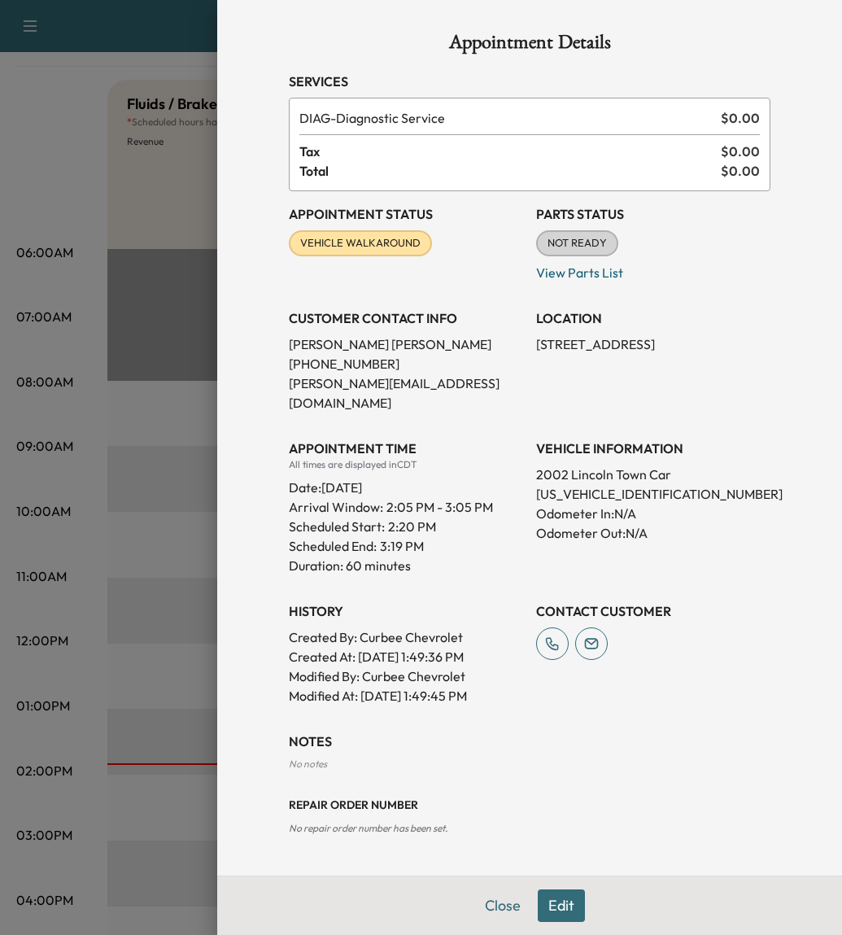
click at [558, 901] on button "Edit" at bounding box center [561, 905] width 47 height 33
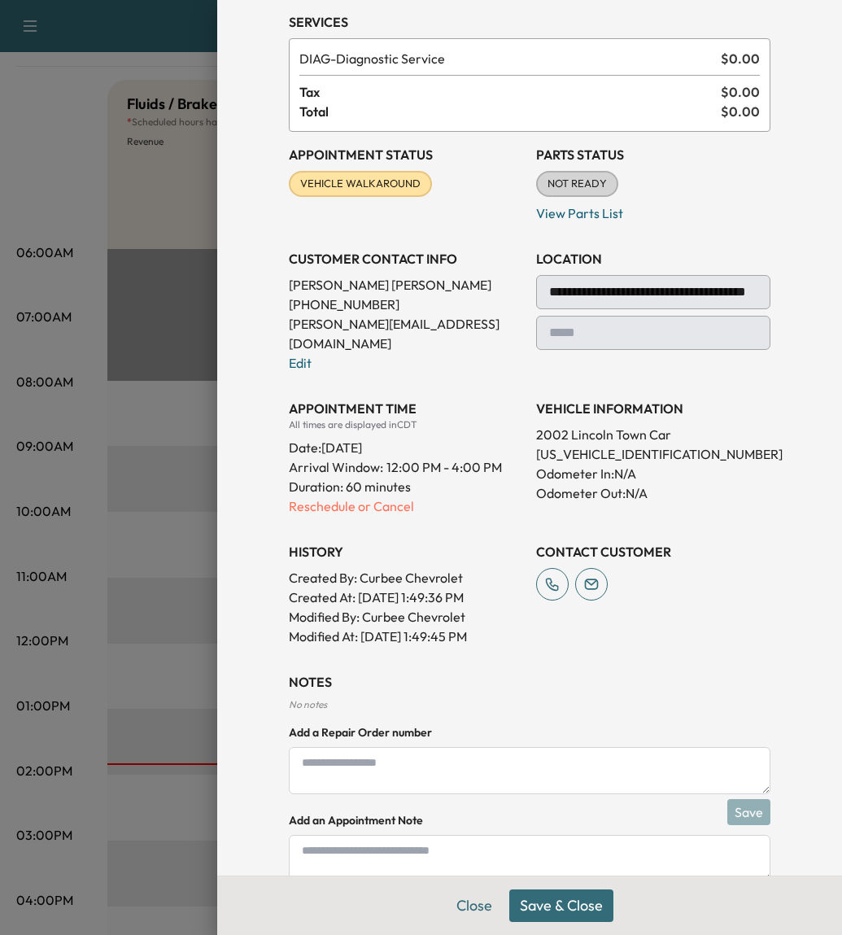
scroll to position [110, 0]
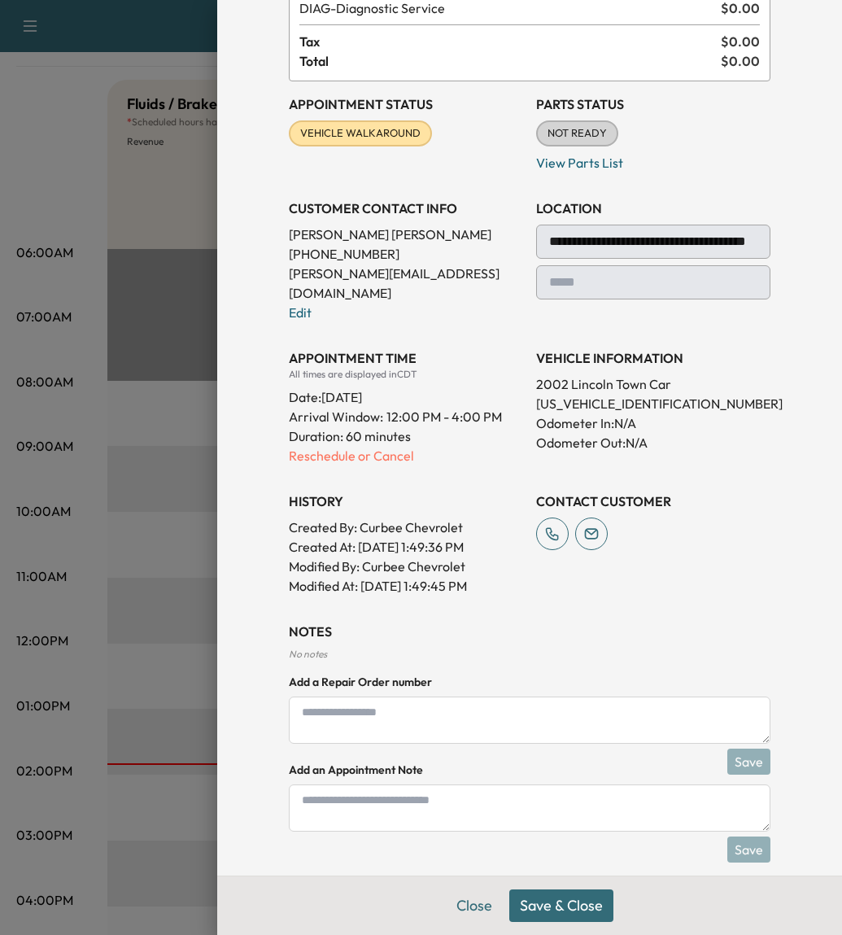
click at [425, 793] on textarea at bounding box center [530, 807] width 482 height 47
type textarea "*"
click at [541, 913] on button "Save & Close" at bounding box center [561, 905] width 104 height 33
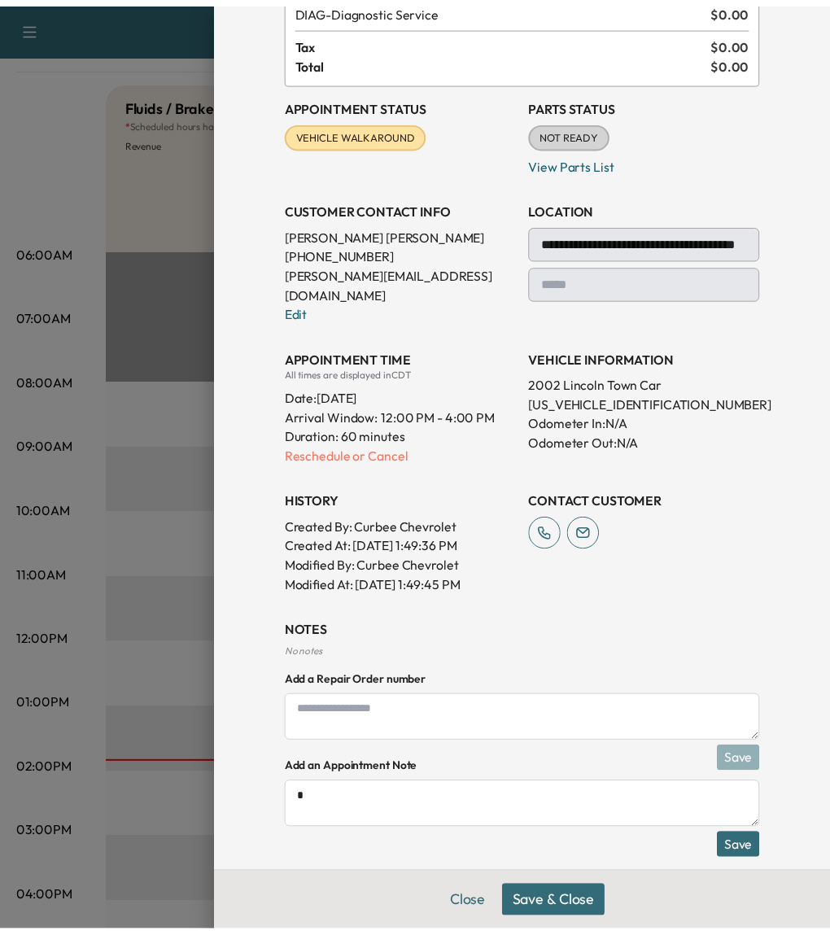
scroll to position [90, 0]
